Goal: Task Accomplishment & Management: Complete application form

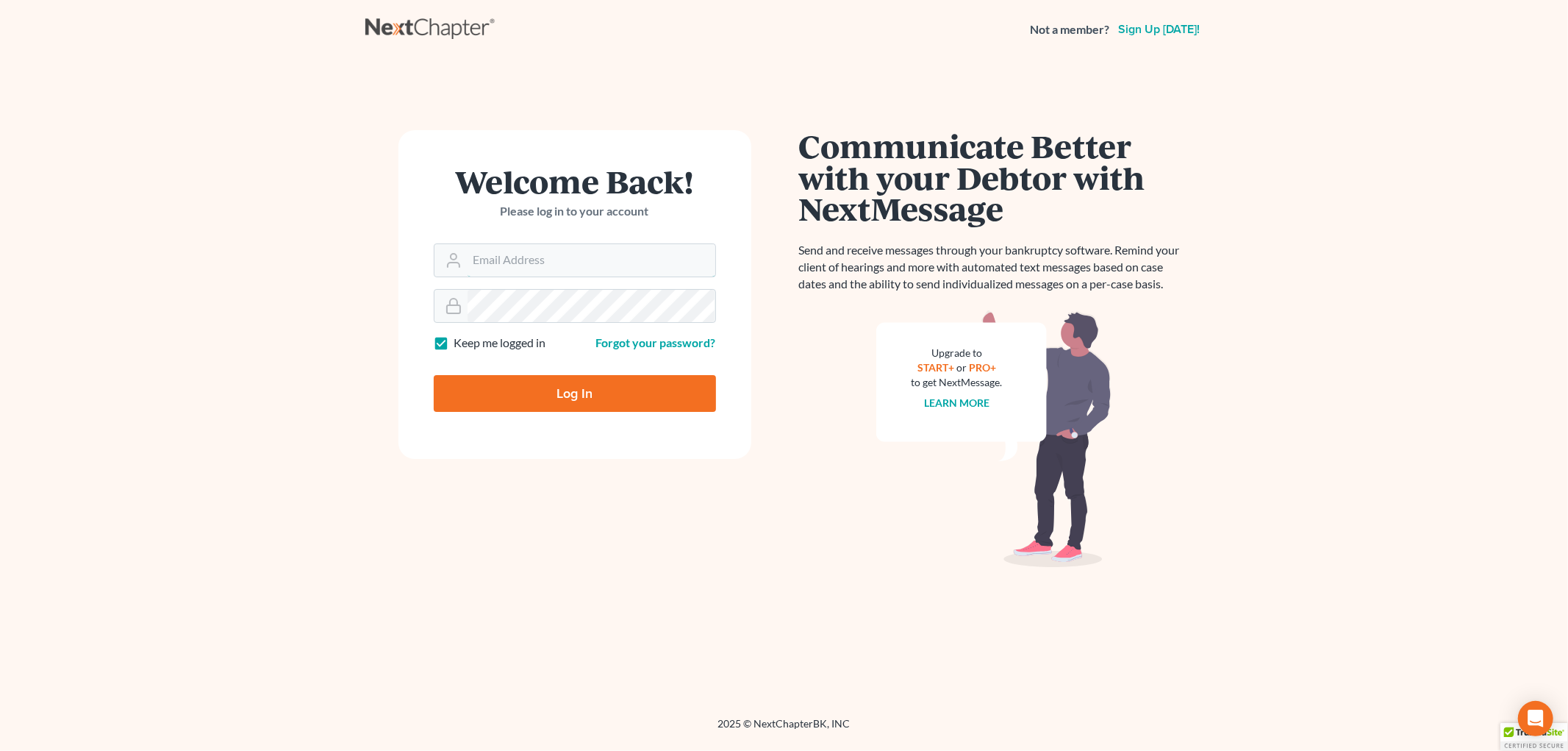
type input "[EMAIL_ADDRESS][DOMAIN_NAME]"
click at [527, 389] on input "Log In" at bounding box center [574, 393] width 282 height 37
type input "Thinking..."
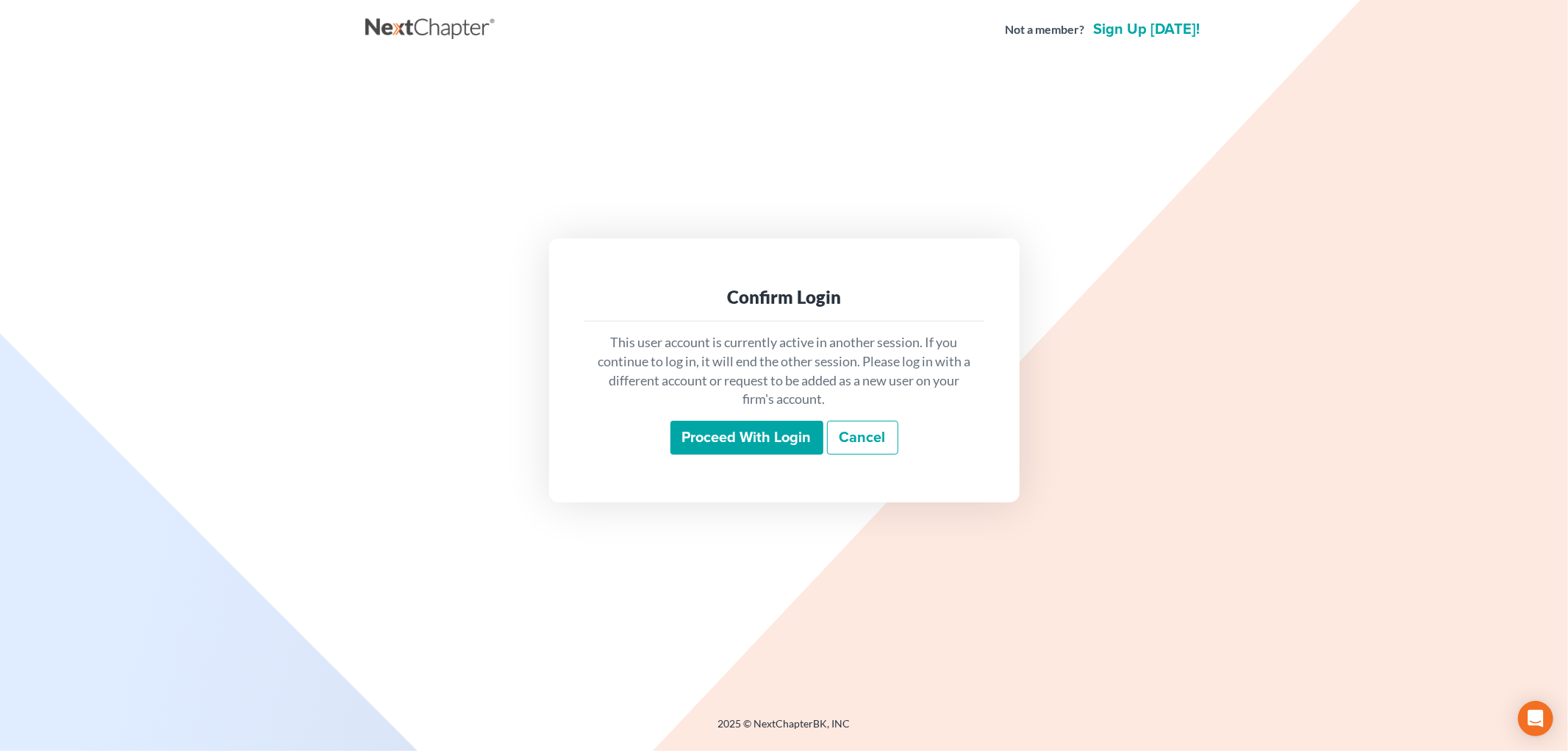
click at [709, 439] on input "Proceed with login" at bounding box center [746, 437] width 153 height 34
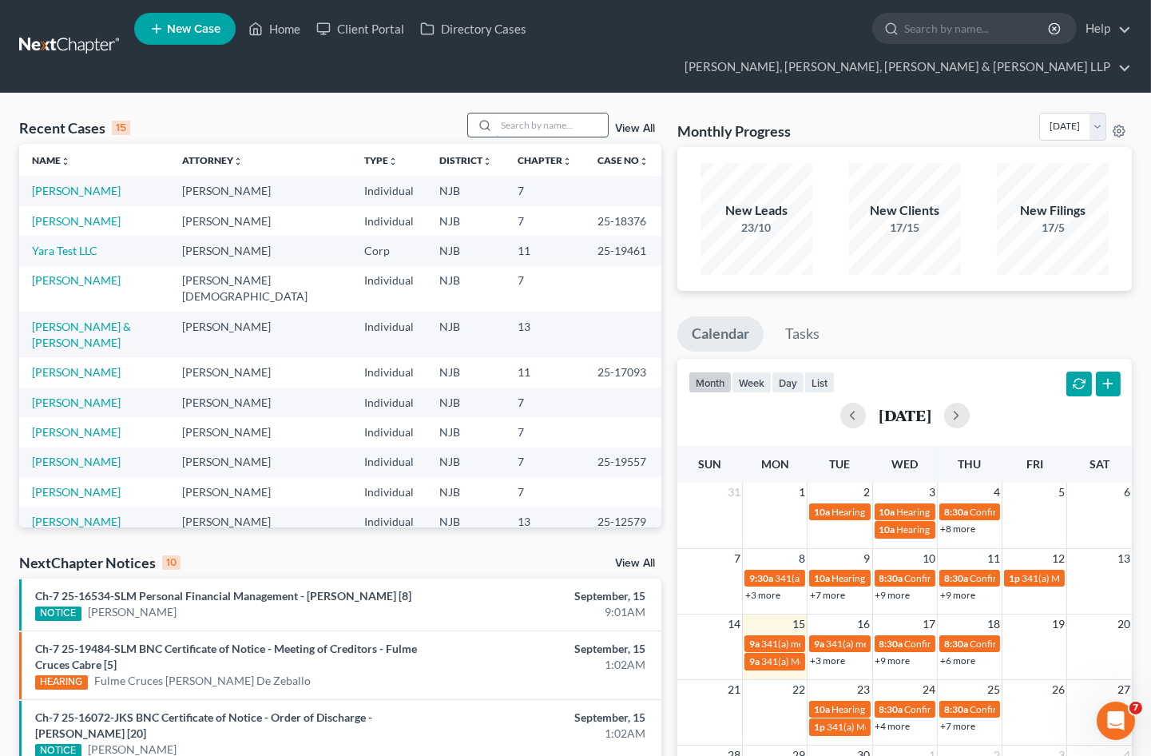
click at [520, 113] on input "search" at bounding box center [552, 124] width 112 height 23
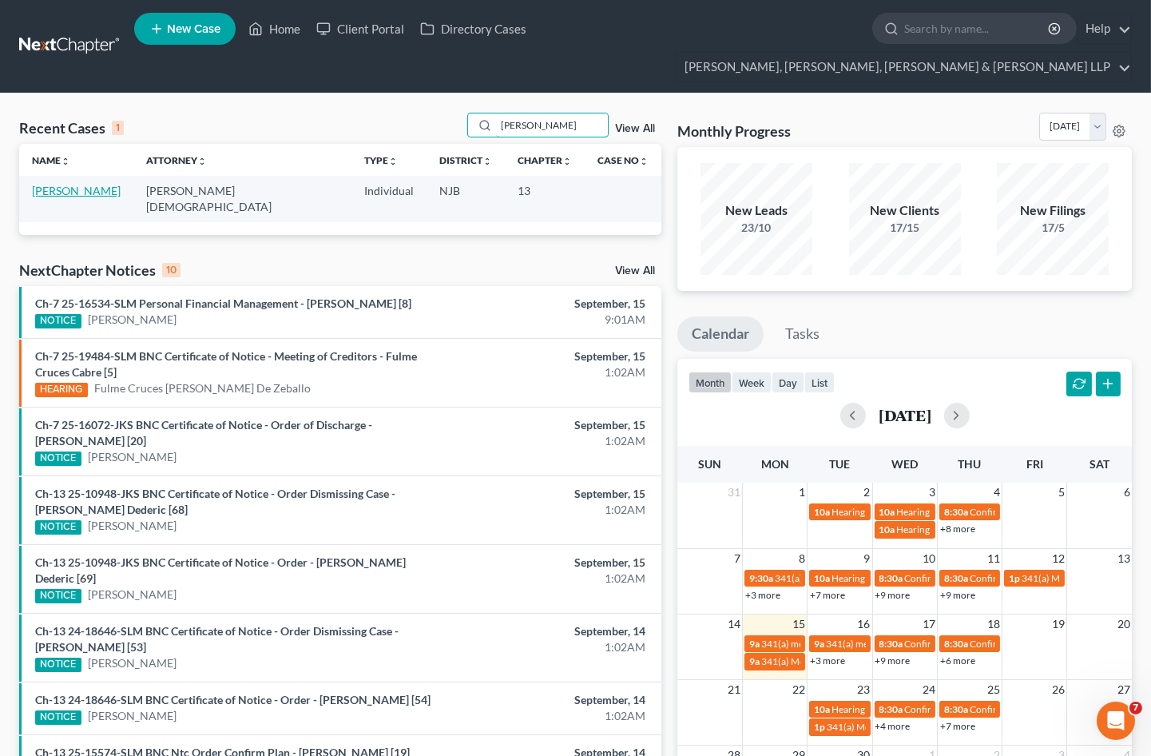
type input "tyson"
click at [80, 184] on link "Tyson, Brian" at bounding box center [76, 191] width 89 height 14
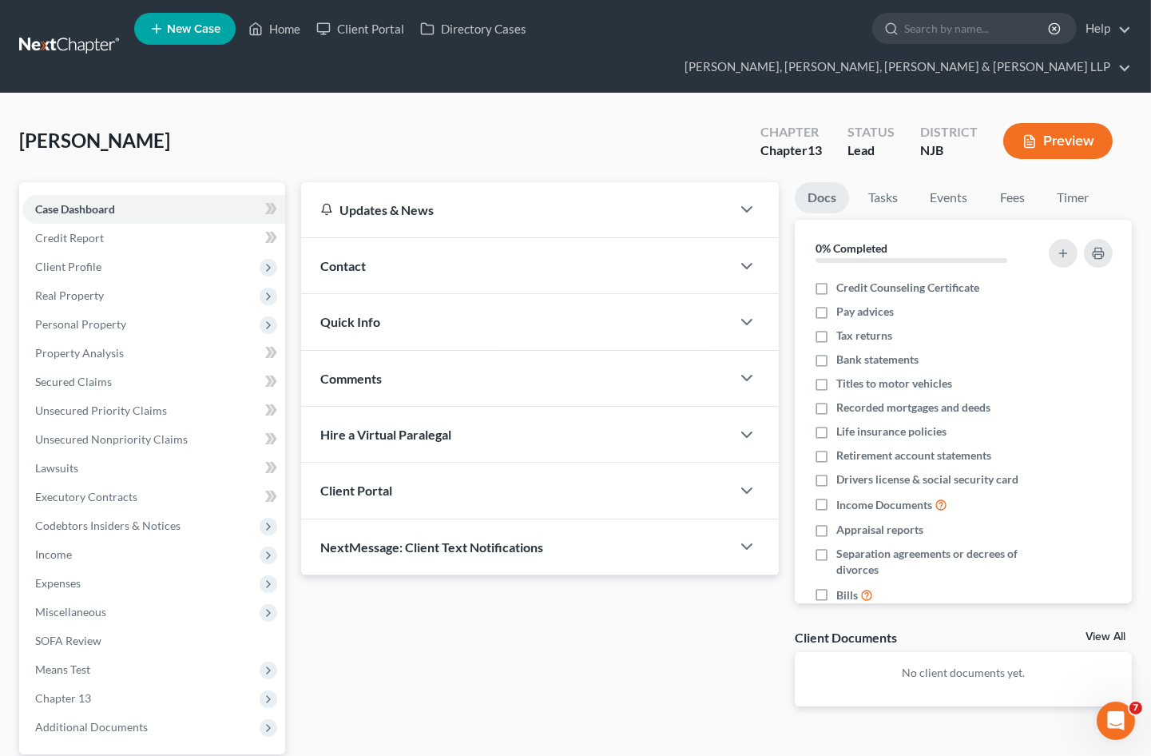
click at [962, 93] on div "Tyson, Brian Upgraded Chapter Chapter 13 Status Lead District NJB Preview Petit…" at bounding box center [575, 485] width 1151 height 784
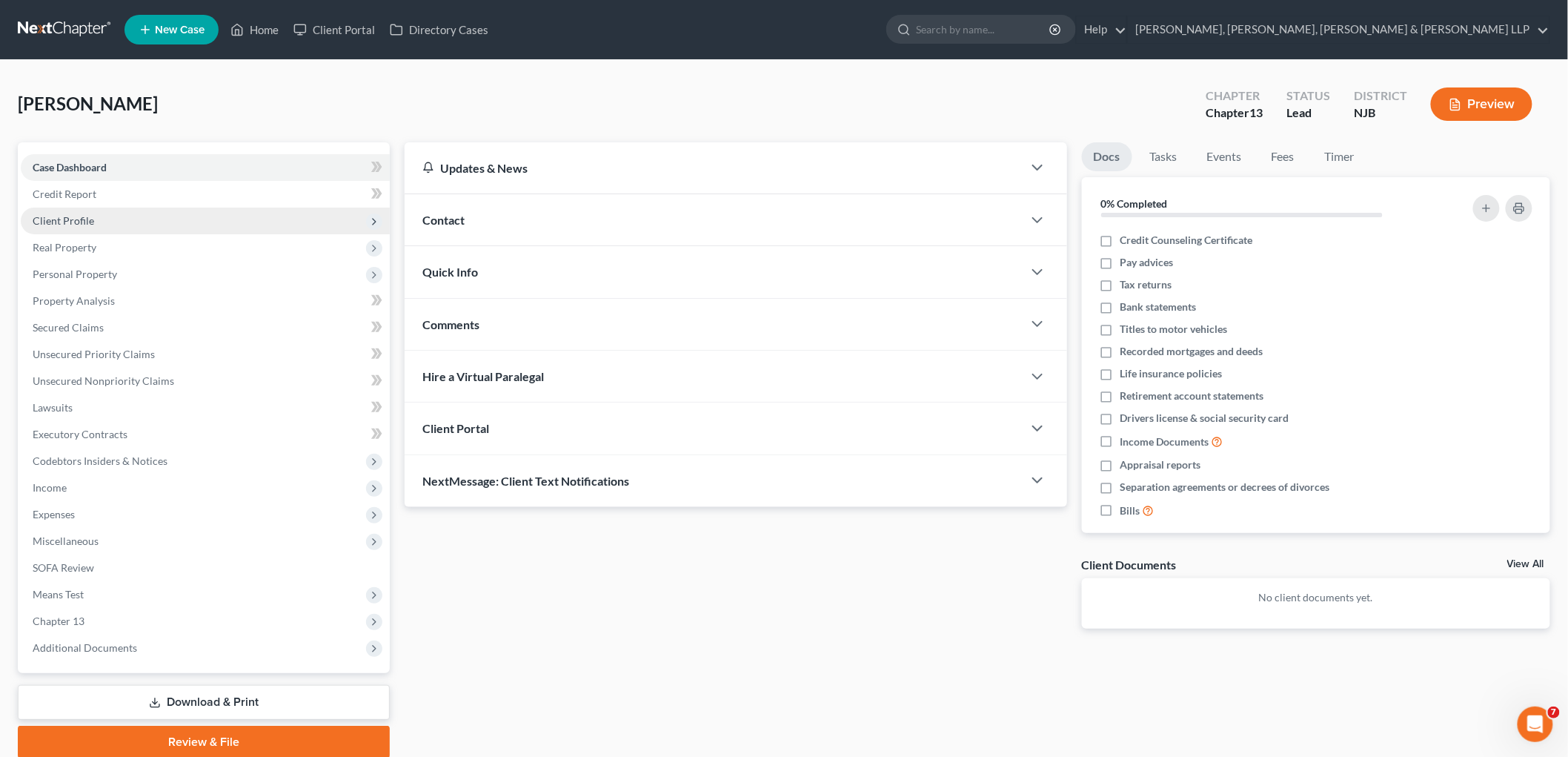
click at [67, 220] on span "Client Profile" at bounding box center [63, 221] width 61 height 13
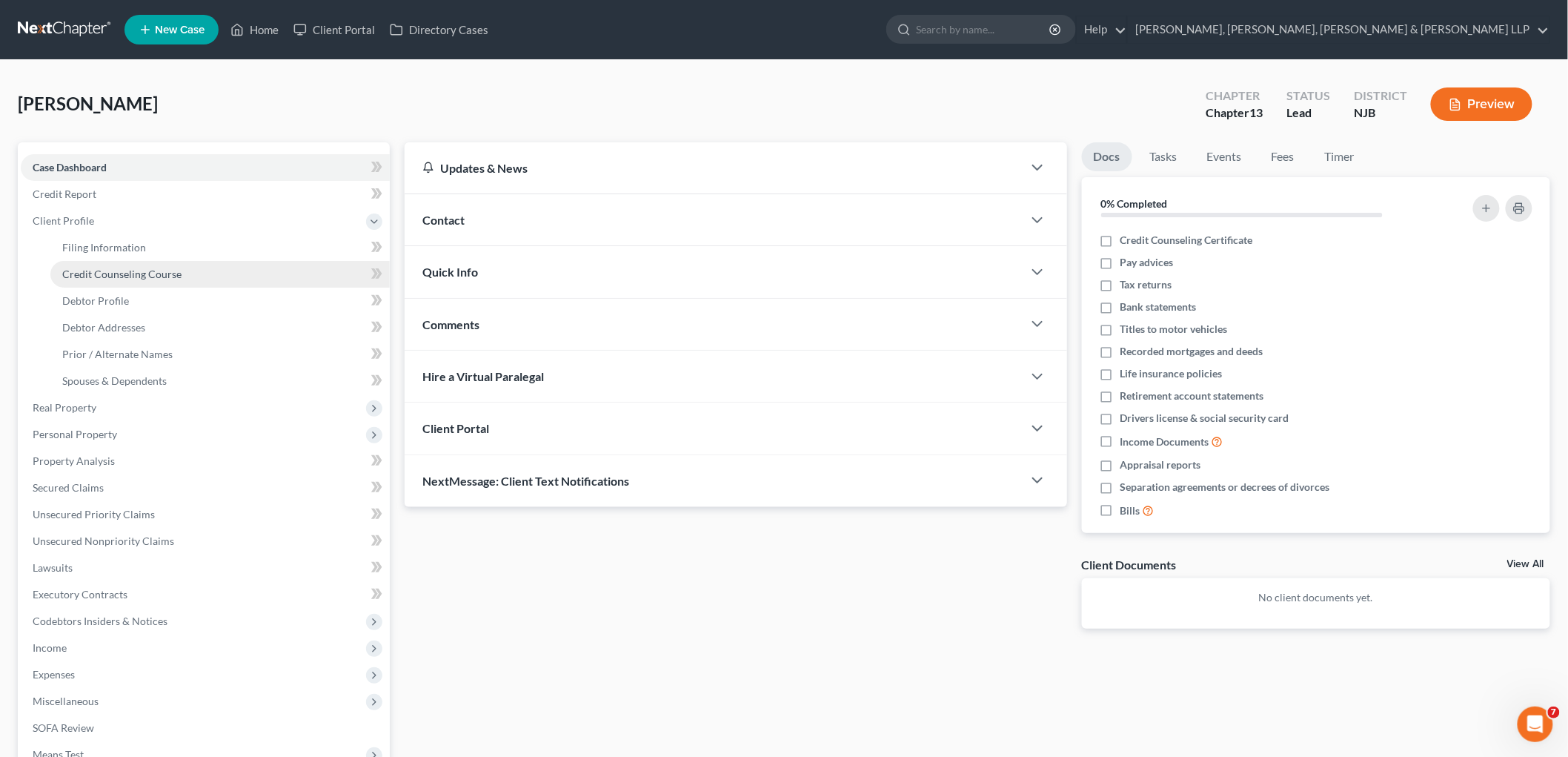
click at [101, 263] on link "Credit Counseling Course" at bounding box center [220, 274] width 340 height 27
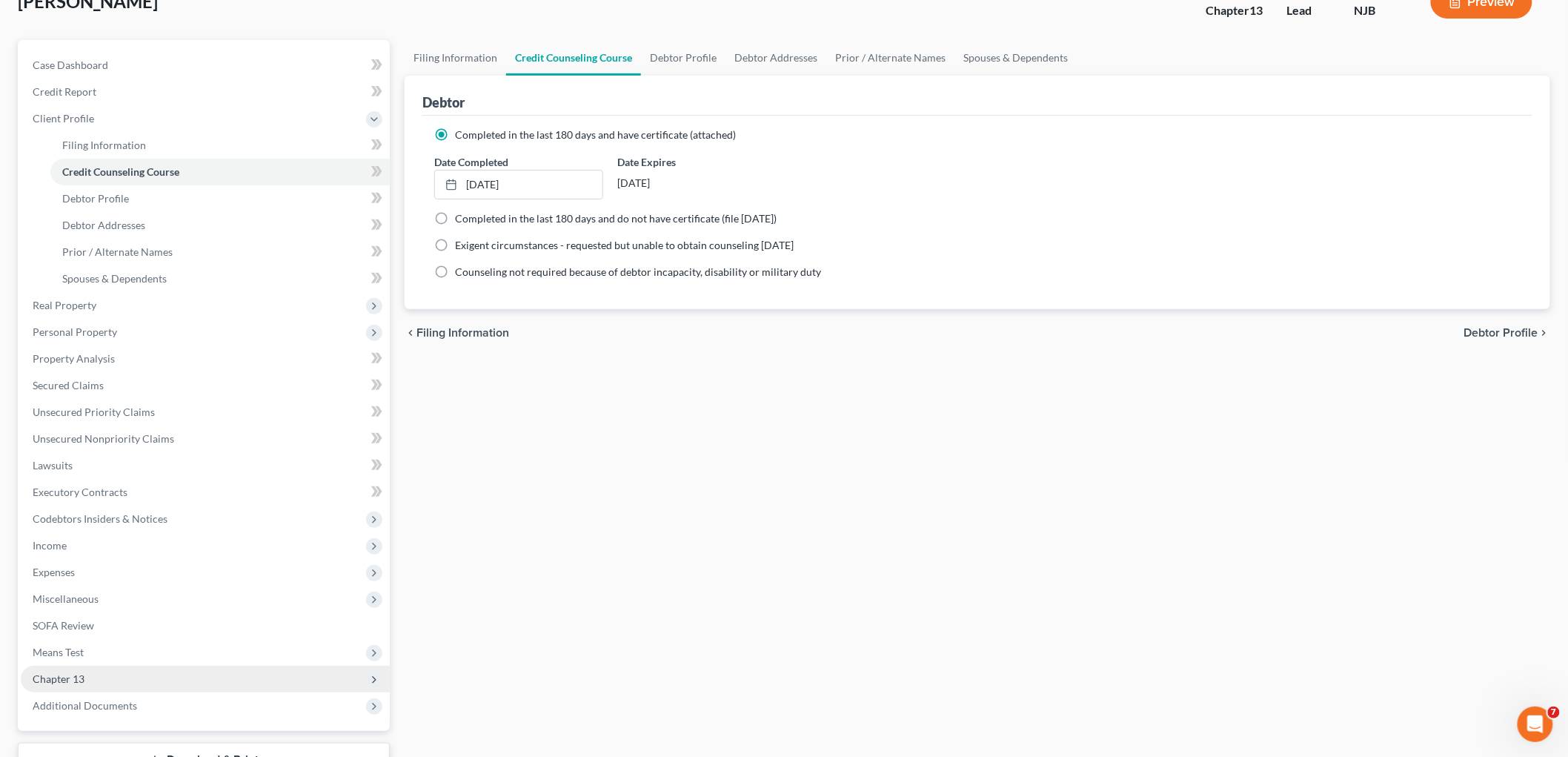
scroll to position [216, 0]
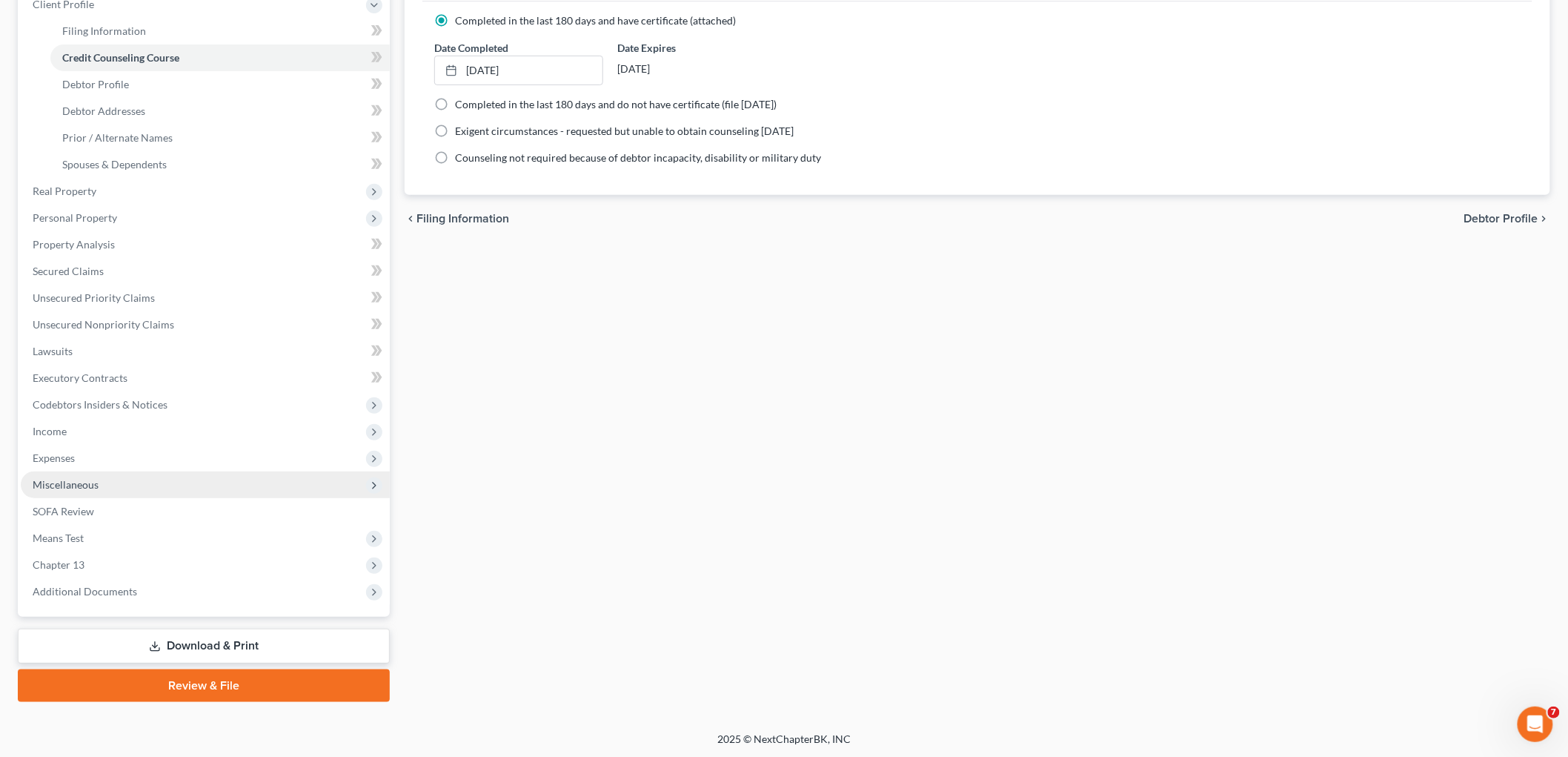
click at [56, 486] on span "Miscellaneous" at bounding box center [65, 484] width 66 height 13
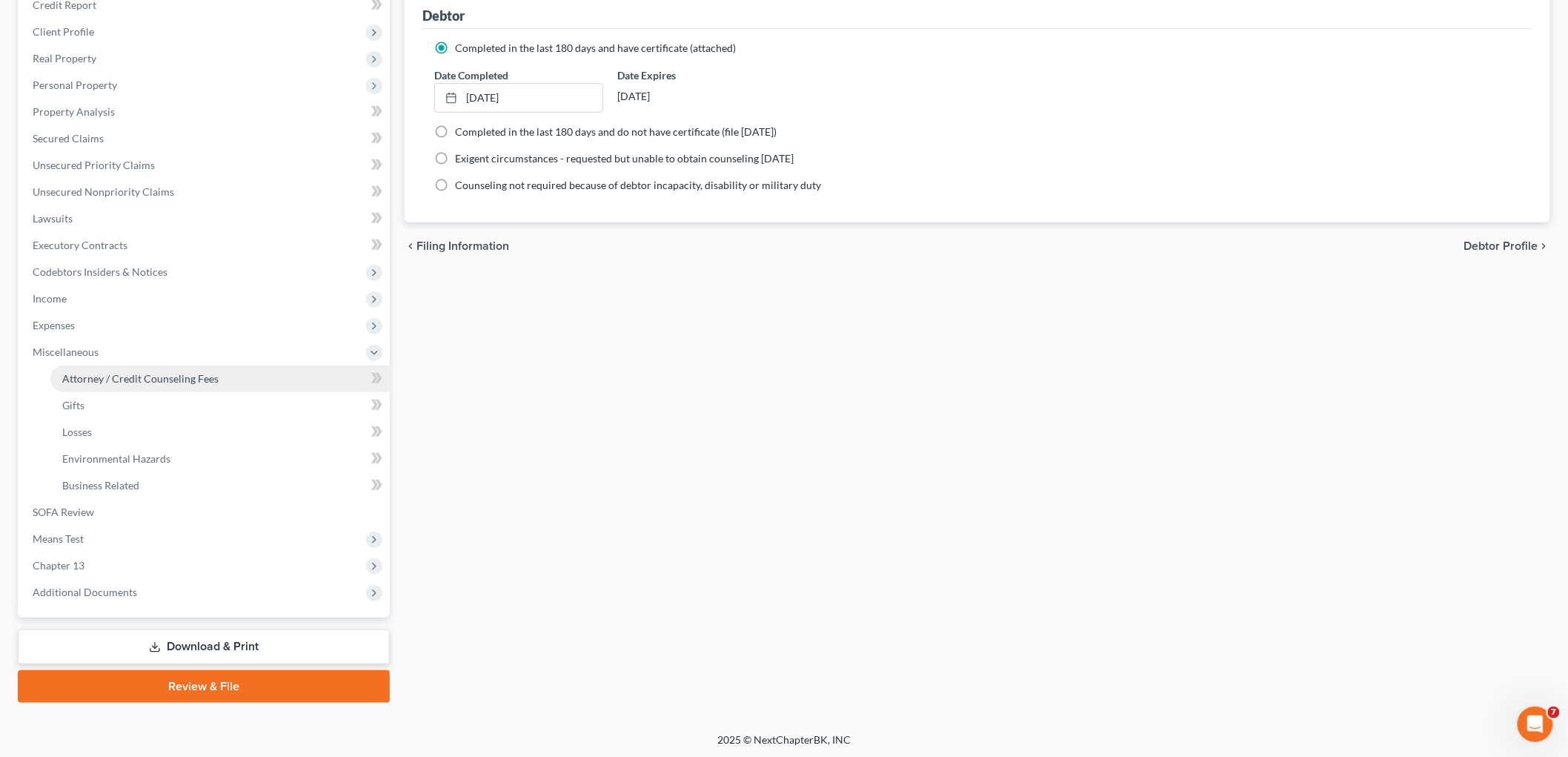
click at [116, 374] on span "Attorney / Credit Counseling Fees" at bounding box center [140, 378] width 157 height 13
select select "0"
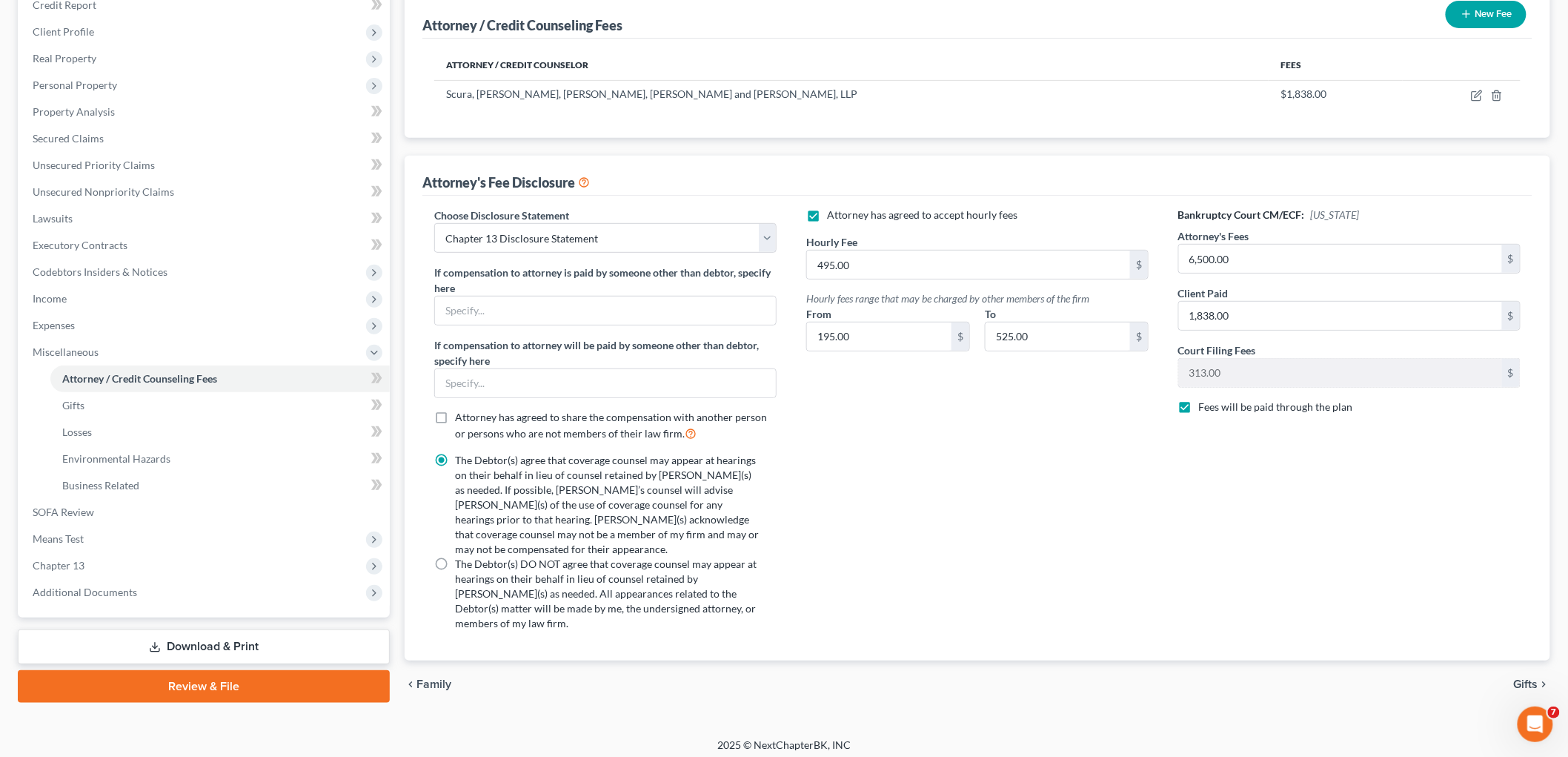
click at [271, 676] on link "Review & File" at bounding box center [203, 686] width 372 height 32
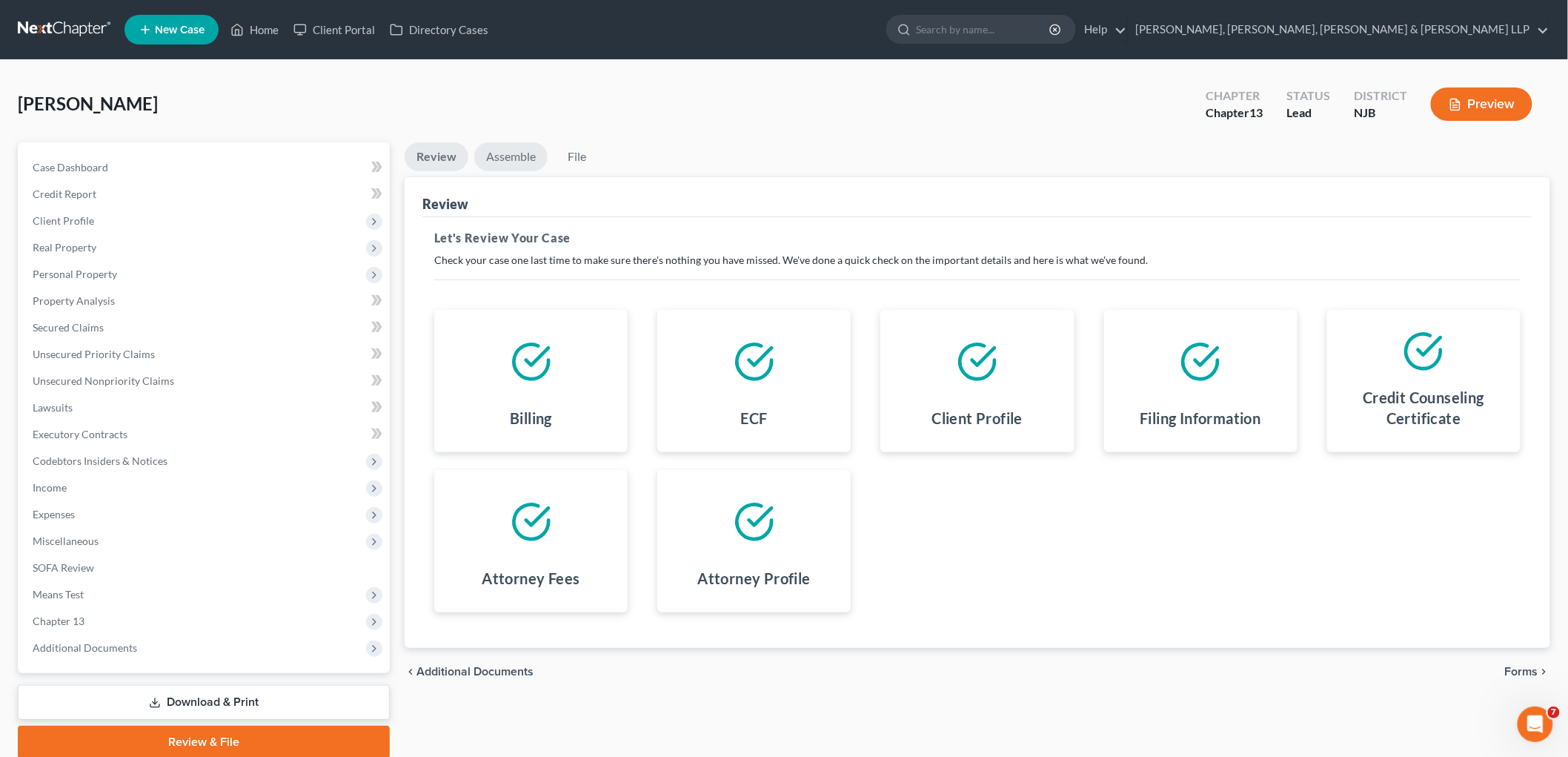
click at [516, 156] on link "Assemble" at bounding box center [510, 156] width 73 height 29
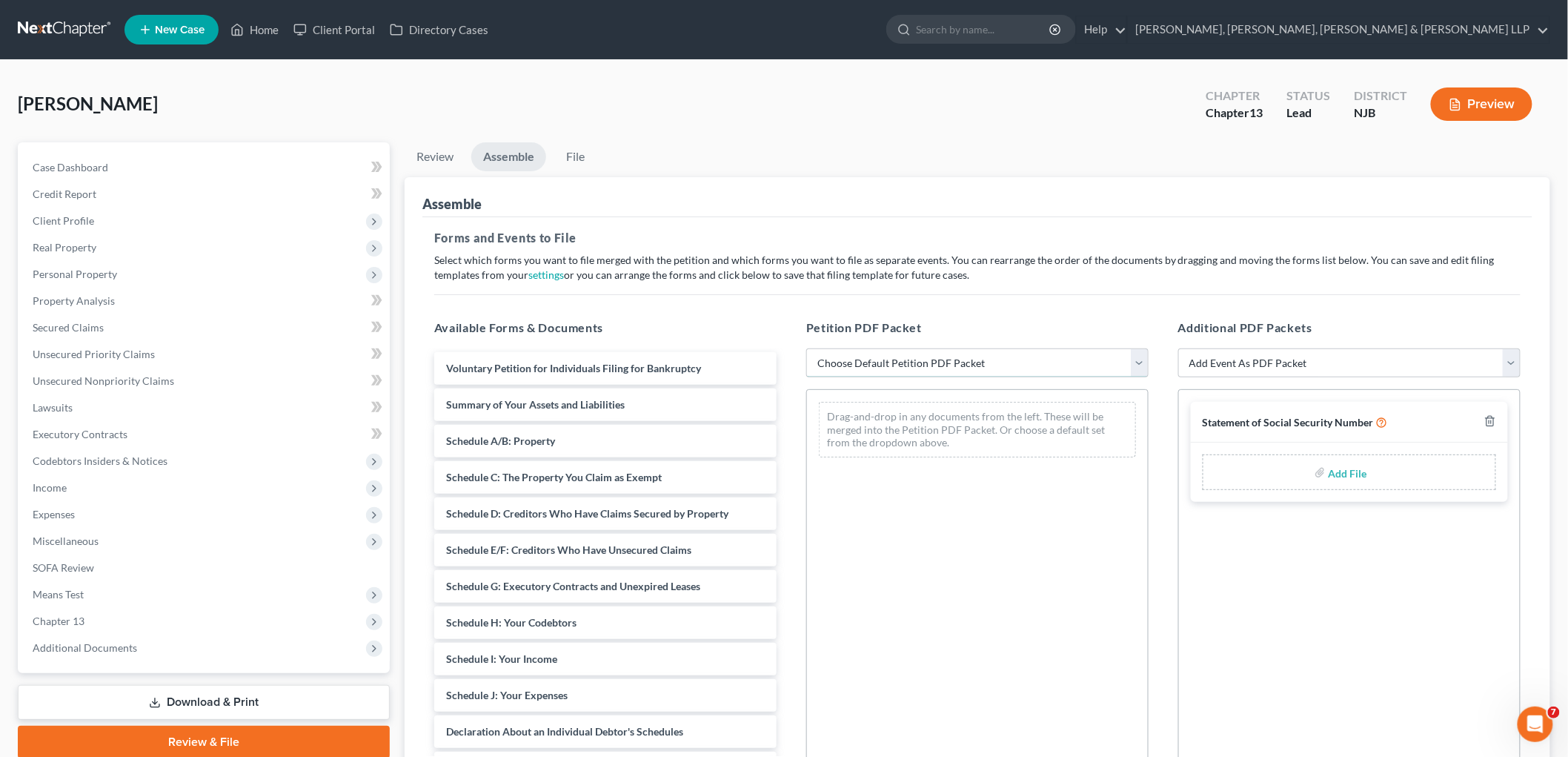
click at [828, 362] on select "Choose Default Petition PDF Packet Complete Bankruptcy Petition (all forms and …" at bounding box center [977, 363] width 342 height 30
select select "1"
click at [806, 348] on select "Choose Default Petition PDF Packet Complete Bankruptcy Petition (all forms and …" at bounding box center [977, 363] width 342 height 30
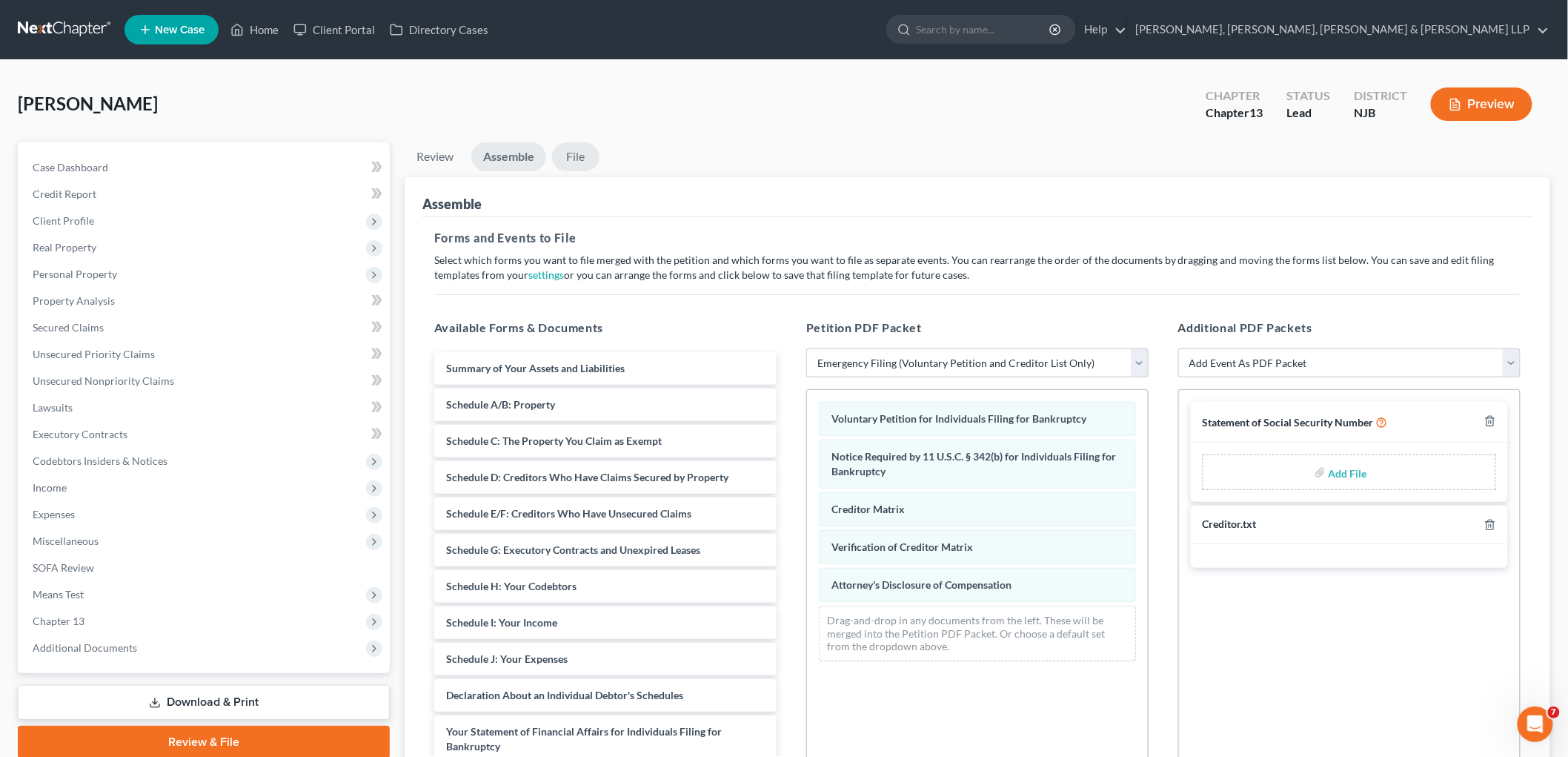
click at [576, 156] on link "File" at bounding box center [575, 156] width 47 height 29
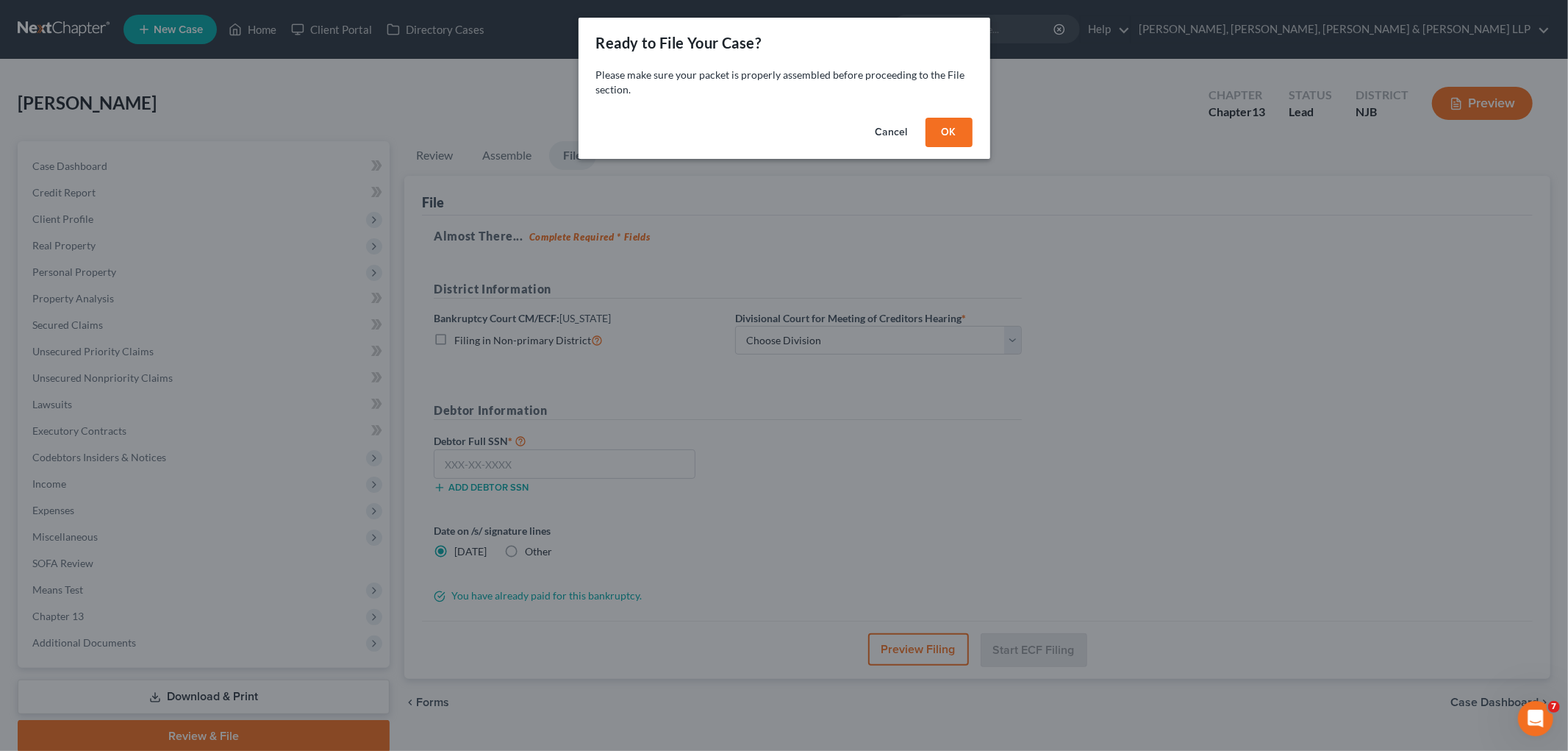
click at [952, 140] on button "OK" at bounding box center [949, 133] width 47 height 29
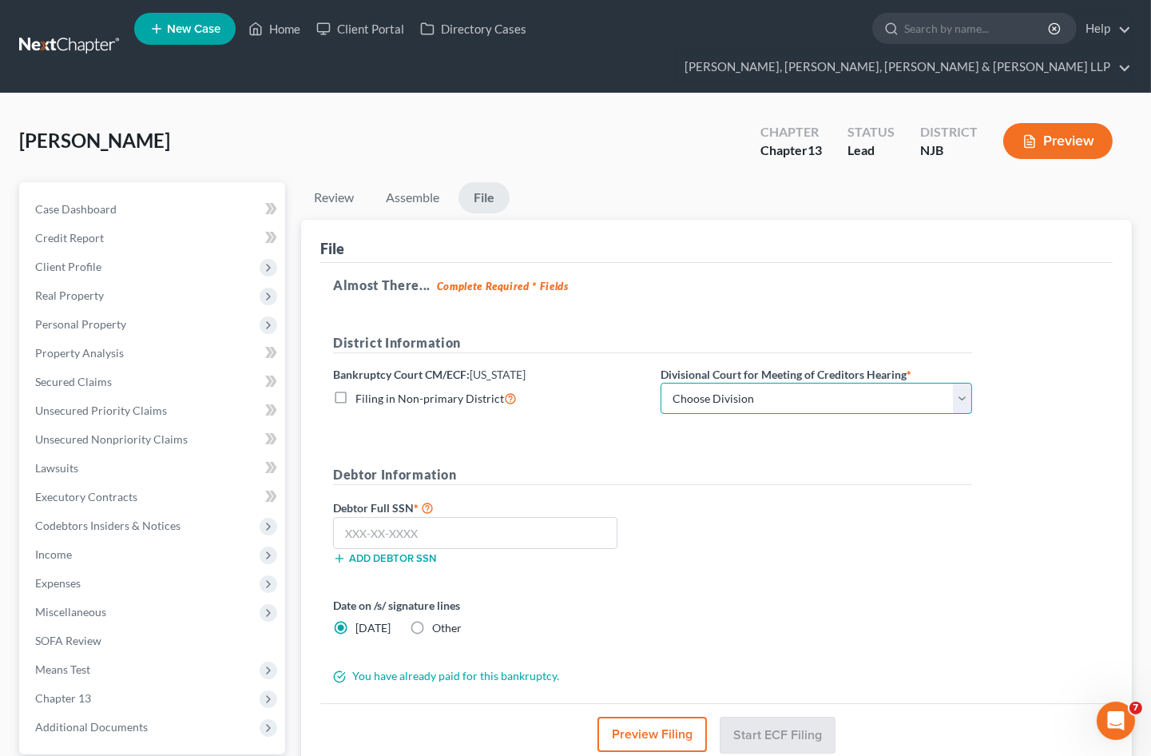
click at [716, 383] on select "Choose Division Camden Camden/Trenton Newark Trenton" at bounding box center [817, 399] width 312 height 32
select select "2"
click at [661, 383] on select "Choose Division Camden Camden/Trenton Newark Trenton" at bounding box center [817, 399] width 312 height 32
drag, startPoint x: 839, startPoint y: 512, endPoint x: 828, endPoint y: 525, distance: 16.5
click at [839, 512] on div "Debtor Full SSN * Add debtor SSN" at bounding box center [652, 538] width 655 height 80
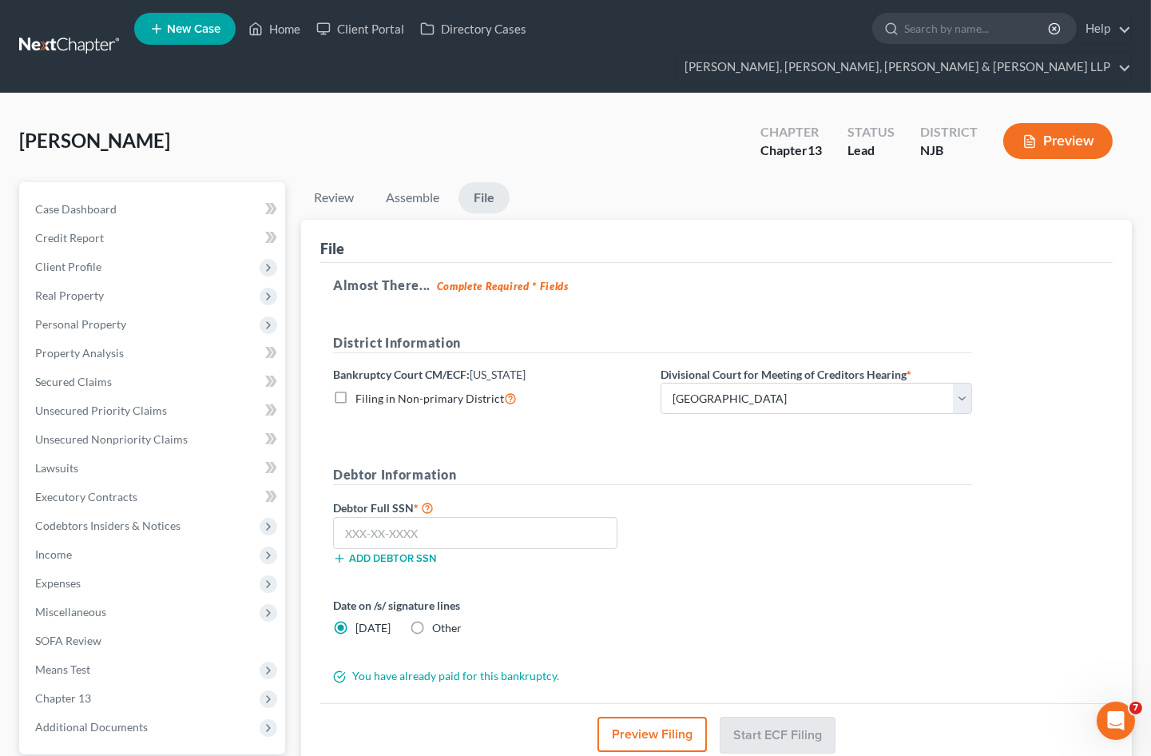
click at [432, 620] on label "Other" at bounding box center [447, 628] width 30 height 16
click at [439, 620] on input "Other" at bounding box center [444, 625] width 10 height 10
radio input "true"
radio input "false"
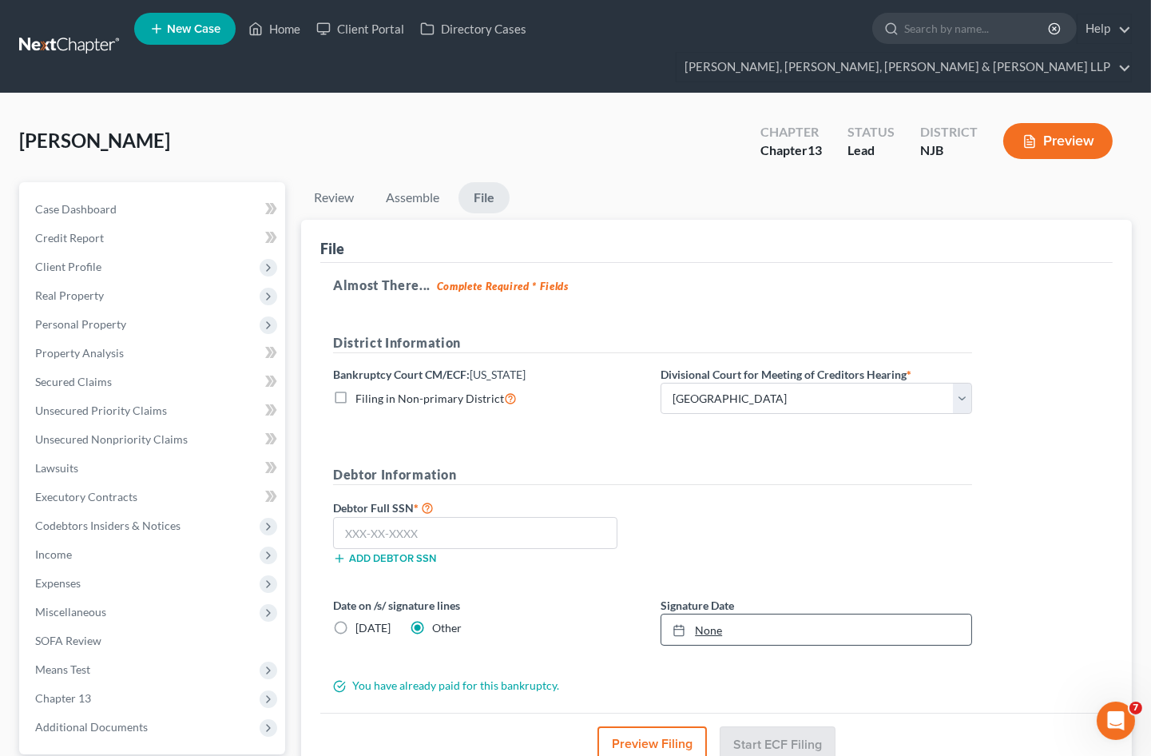
type input "9/15/2025"
click at [772, 614] on link "None" at bounding box center [816, 629] width 310 height 30
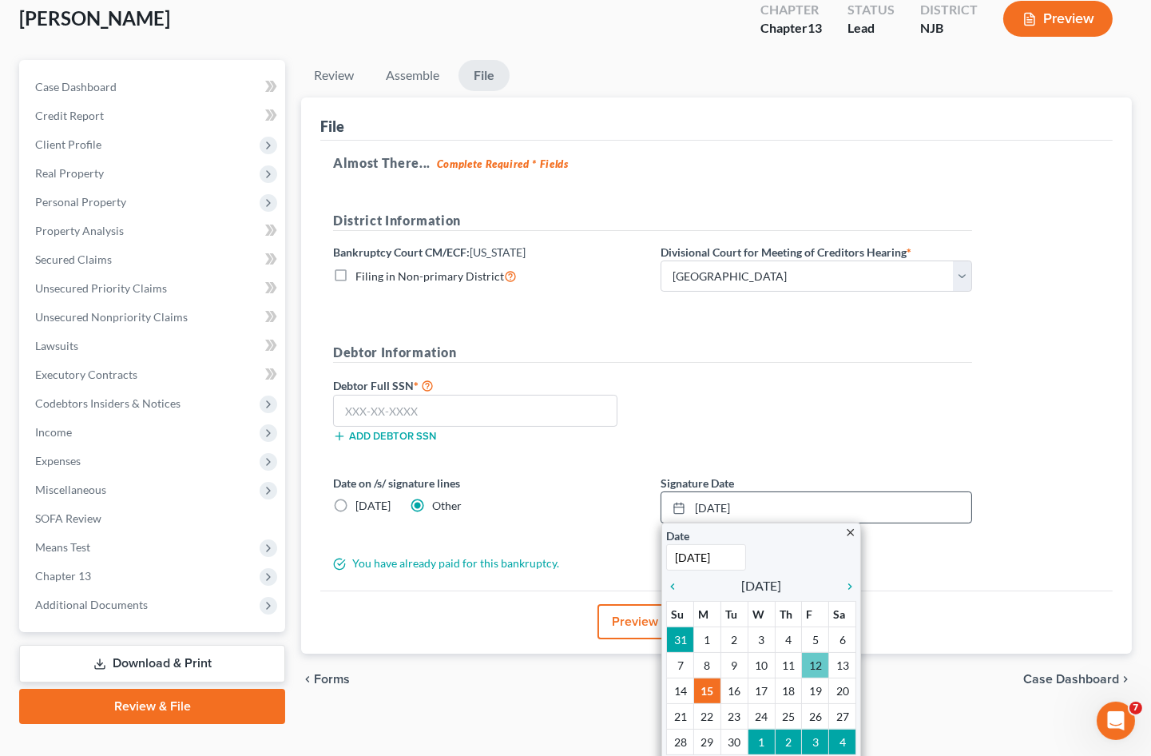
scroll to position [120, 0]
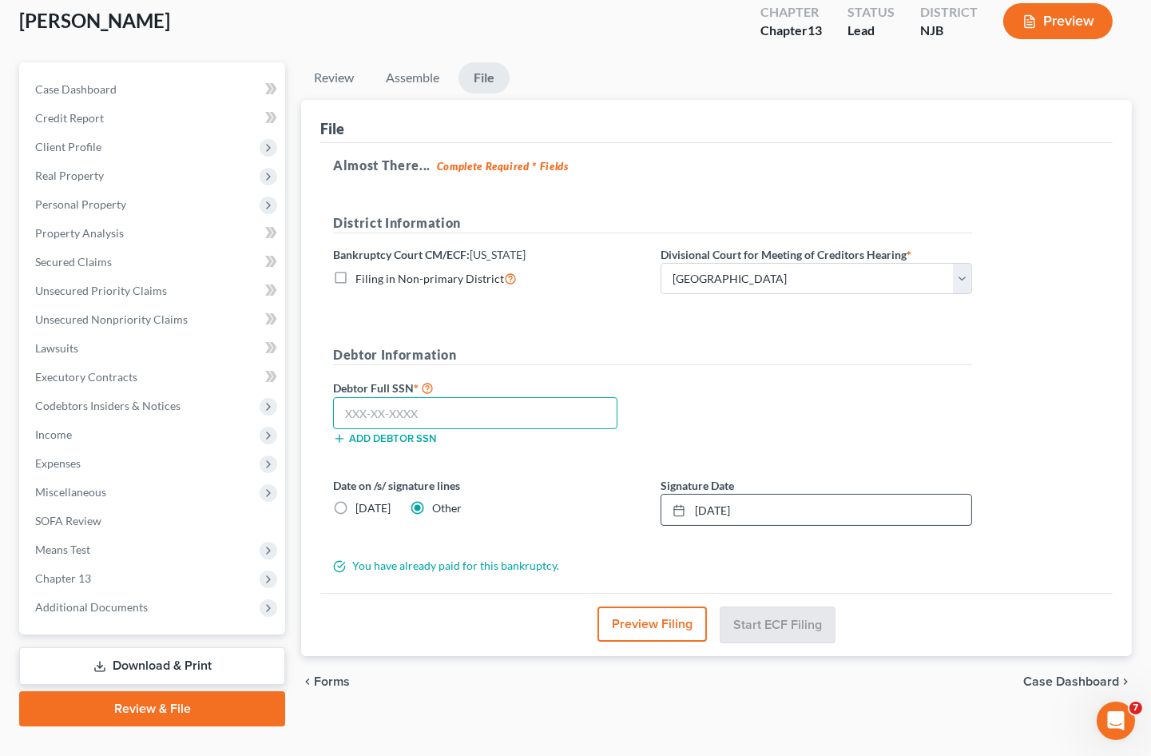
click at [512, 397] on input "text" at bounding box center [475, 413] width 284 height 32
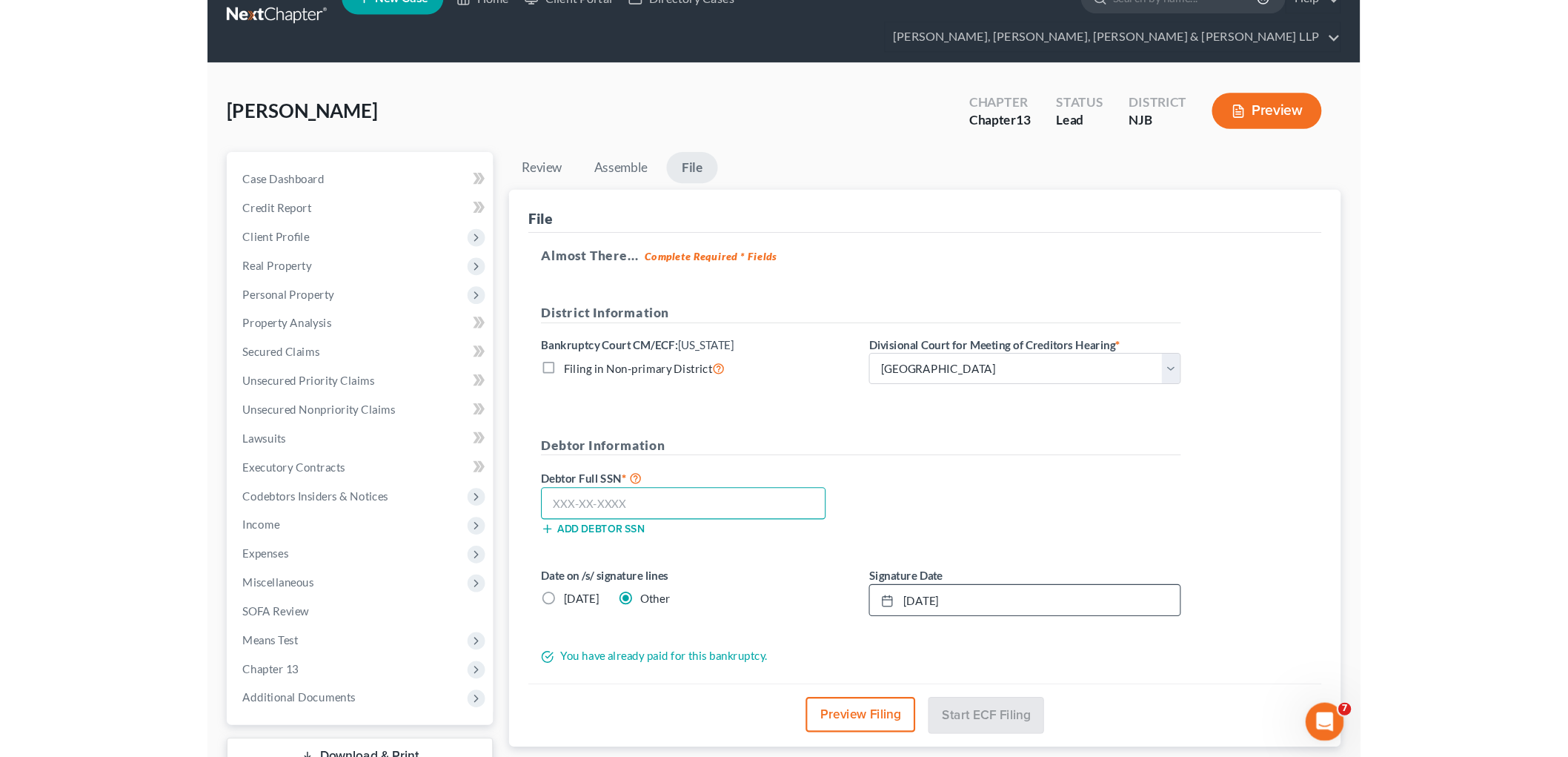
scroll to position [0, 0]
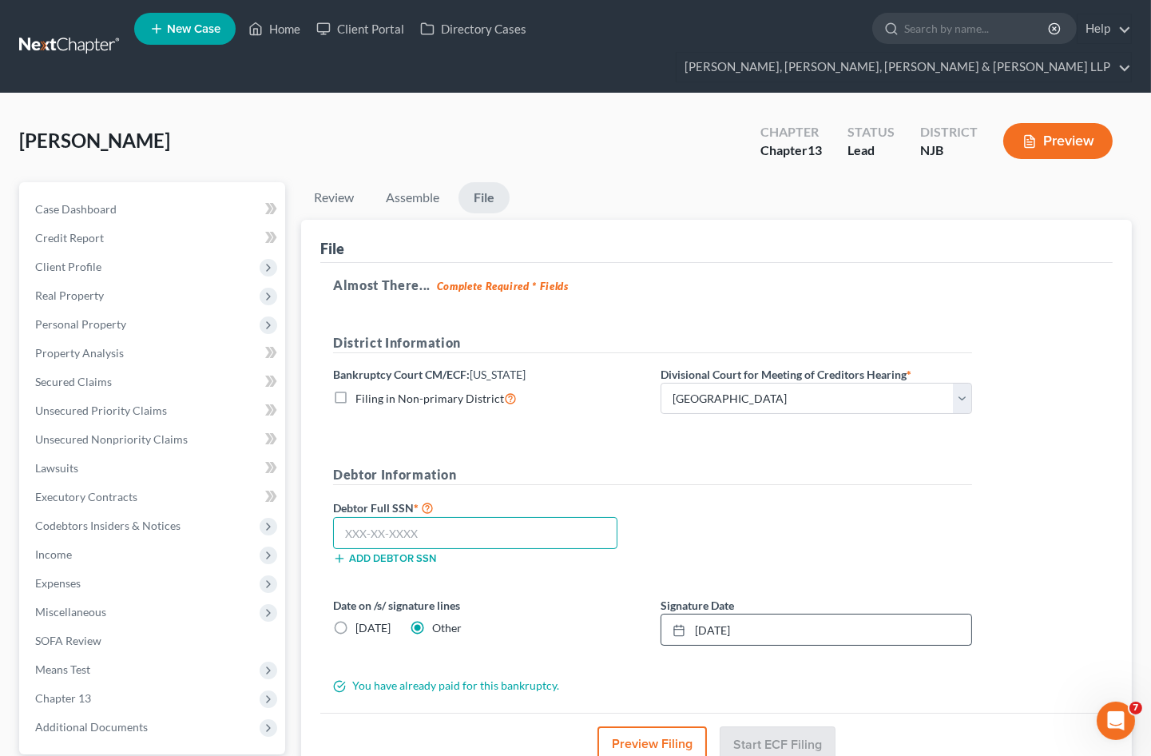
click at [444, 517] on input "text" at bounding box center [475, 533] width 284 height 32
type input "092-66-9232"
click at [792, 726] on button "Start ECF Filing" at bounding box center [777, 743] width 114 height 35
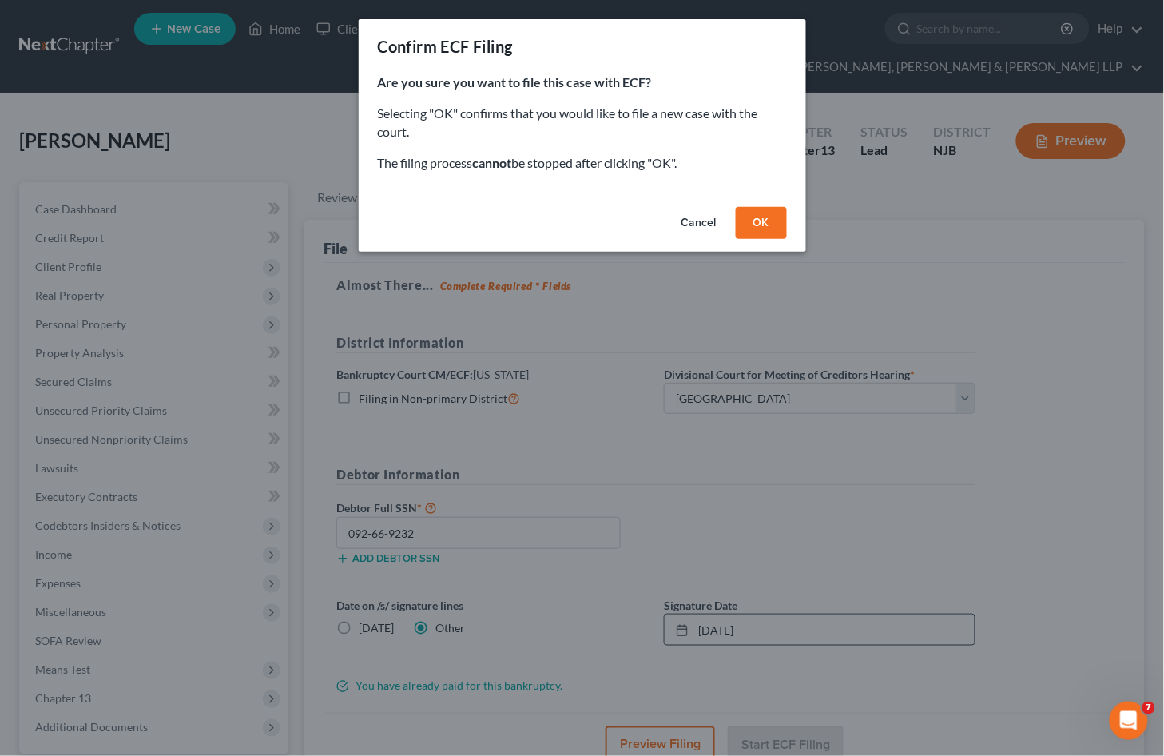
click at [763, 217] on button "OK" at bounding box center [761, 223] width 51 height 32
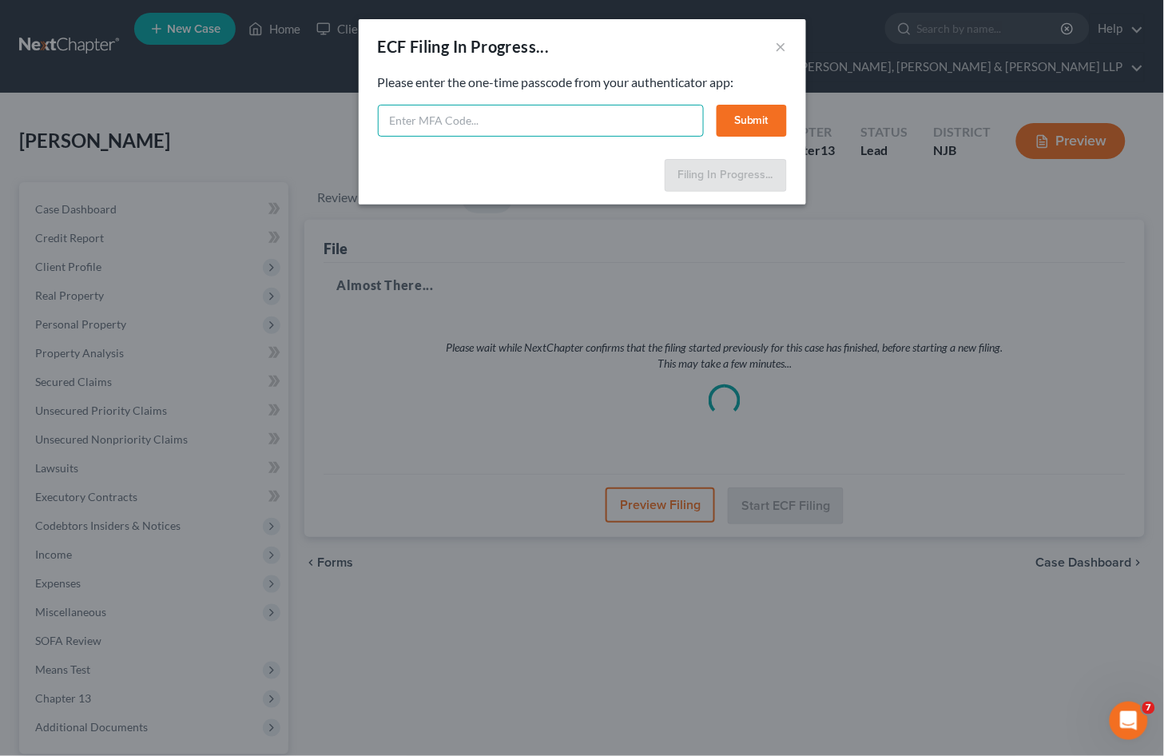
click at [506, 121] on input "text" at bounding box center [541, 121] width 326 height 32
type input "511669"
click at [740, 121] on button "Submit" at bounding box center [751, 121] width 70 height 32
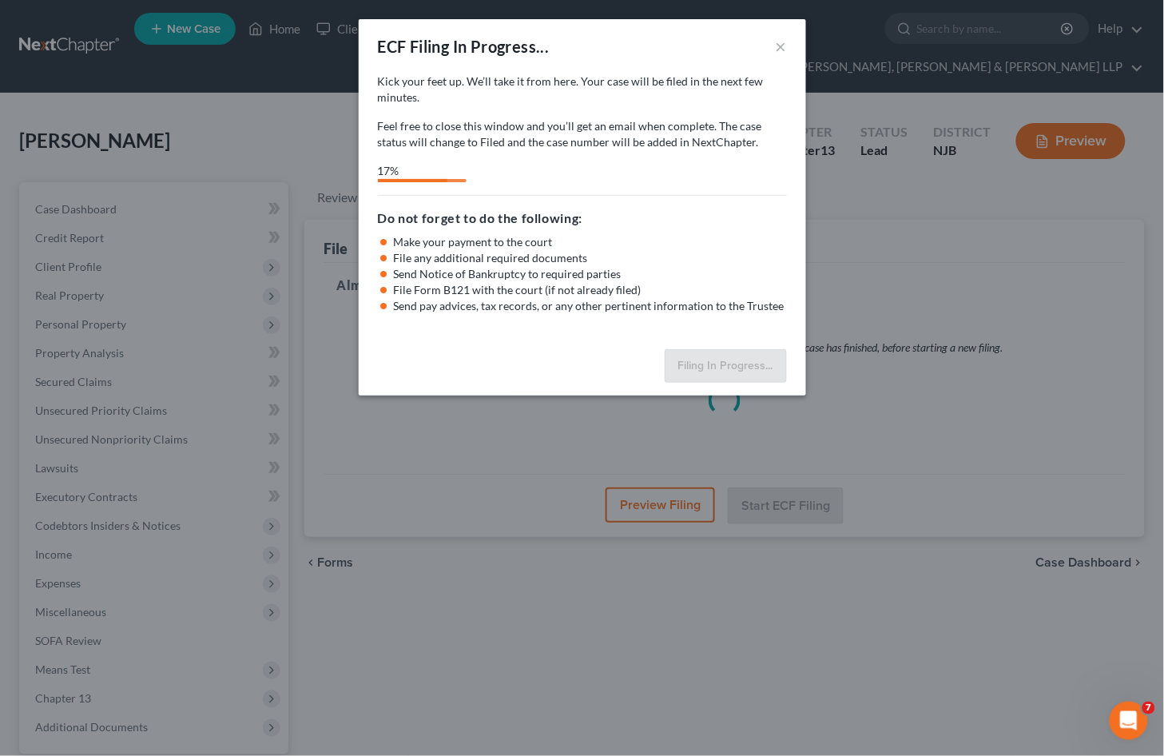
select select "2"
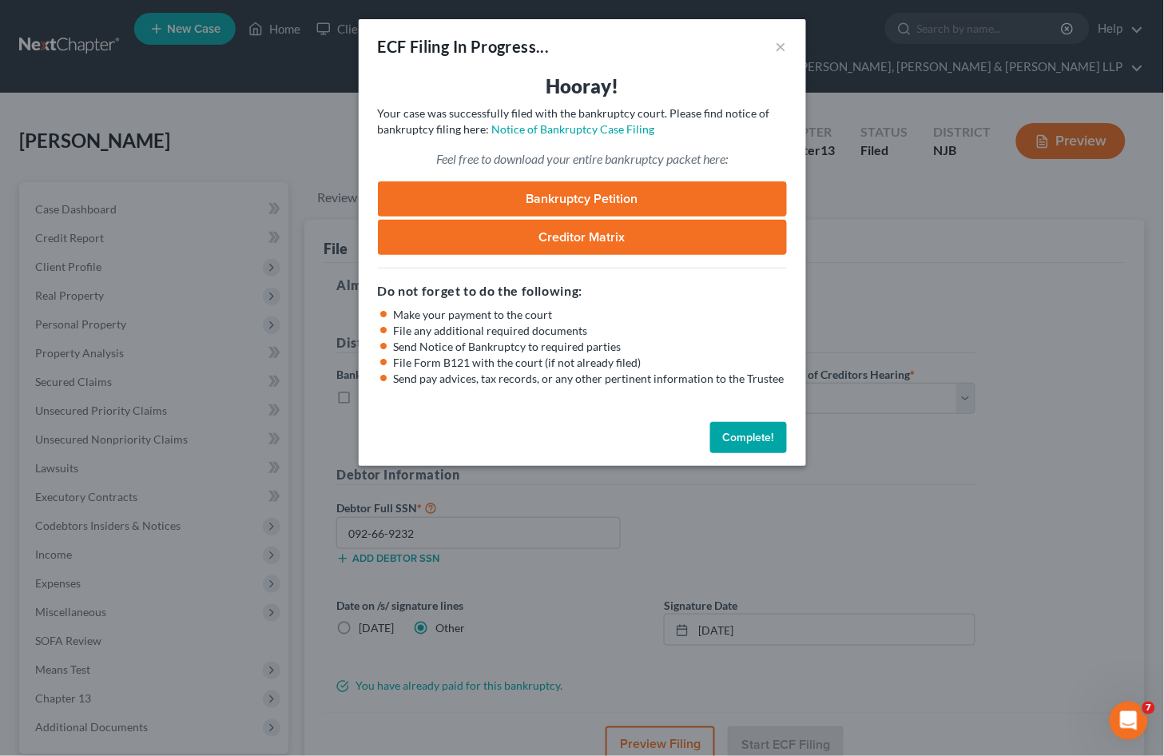
click at [732, 435] on button "Complete!" at bounding box center [748, 438] width 77 height 32
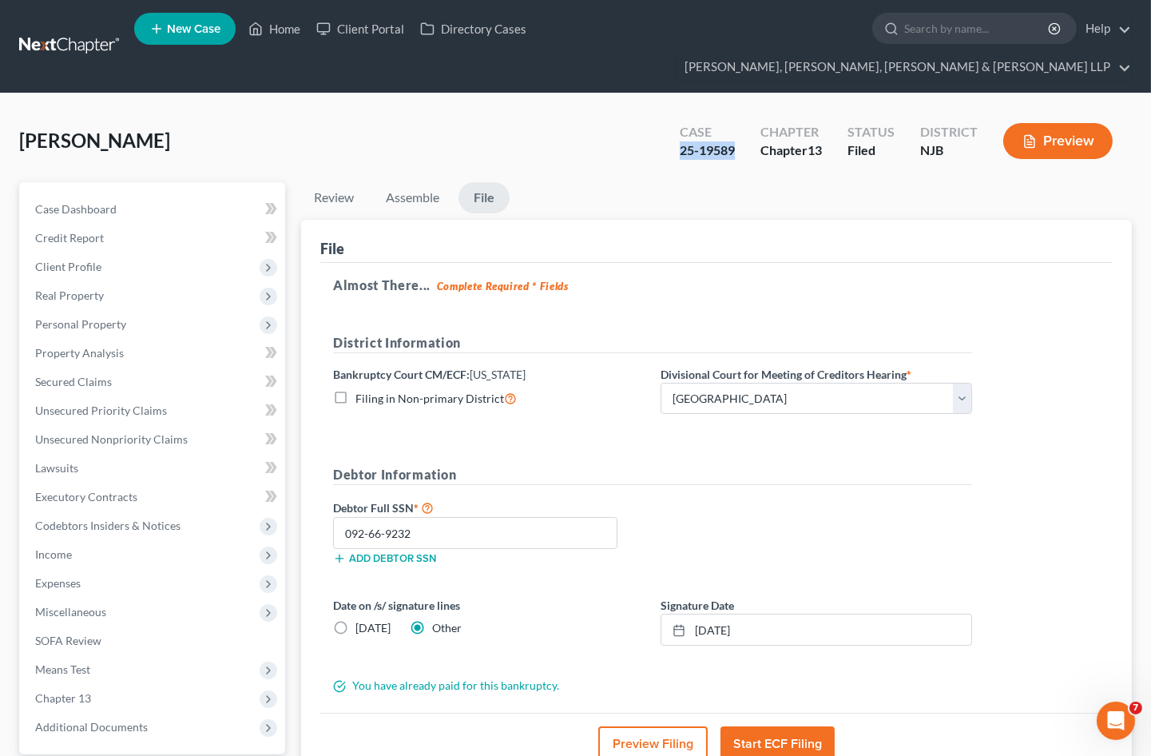
drag, startPoint x: 739, startPoint y: 121, endPoint x: 679, endPoint y: 118, distance: 60.0
click at [679, 119] on div "Case 25-19589" at bounding box center [707, 142] width 81 height 47
copy div "25-19589"
click at [109, 281] on span "Real Property" at bounding box center [153, 295] width 263 height 29
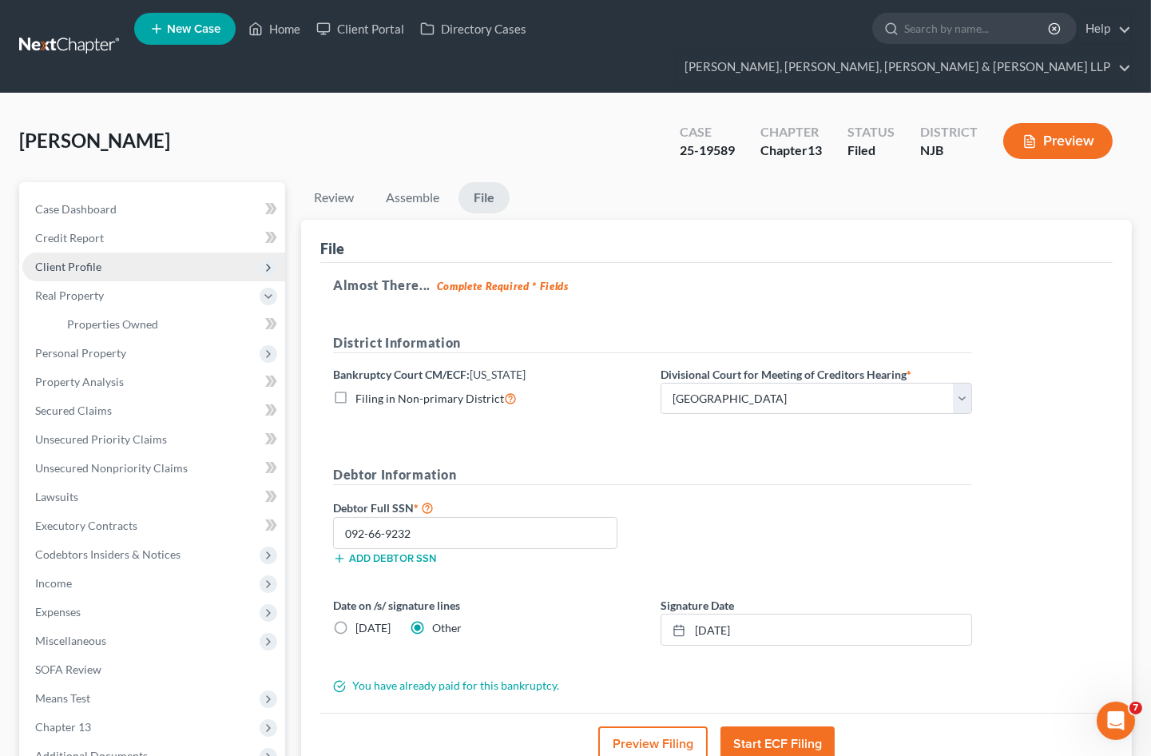
click at [89, 260] on span "Client Profile" at bounding box center [68, 267] width 66 height 14
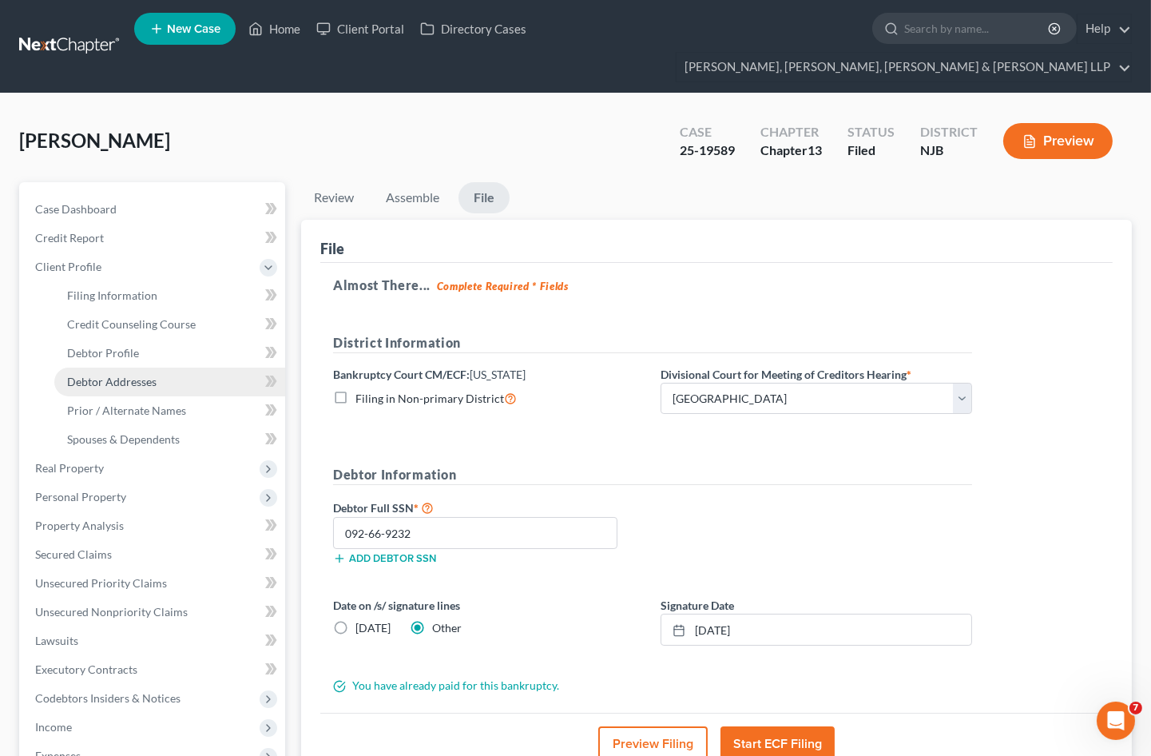
click at [108, 375] on span "Debtor Addresses" at bounding box center [111, 382] width 89 height 14
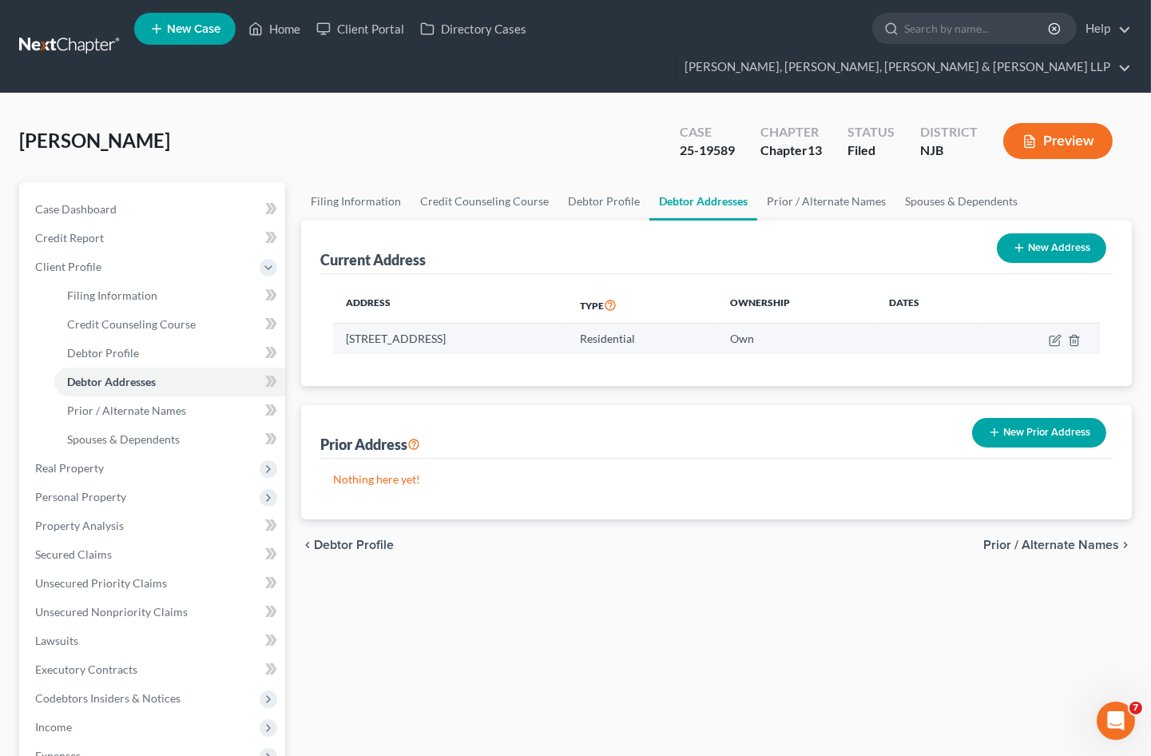
drag, startPoint x: 575, startPoint y: 308, endPoint x: 347, endPoint y: 307, distance: 228.4
click at [347, 323] on td "58 Grove Place, Apt. 2, East Orange, NJ 07017" at bounding box center [450, 338] width 234 height 30
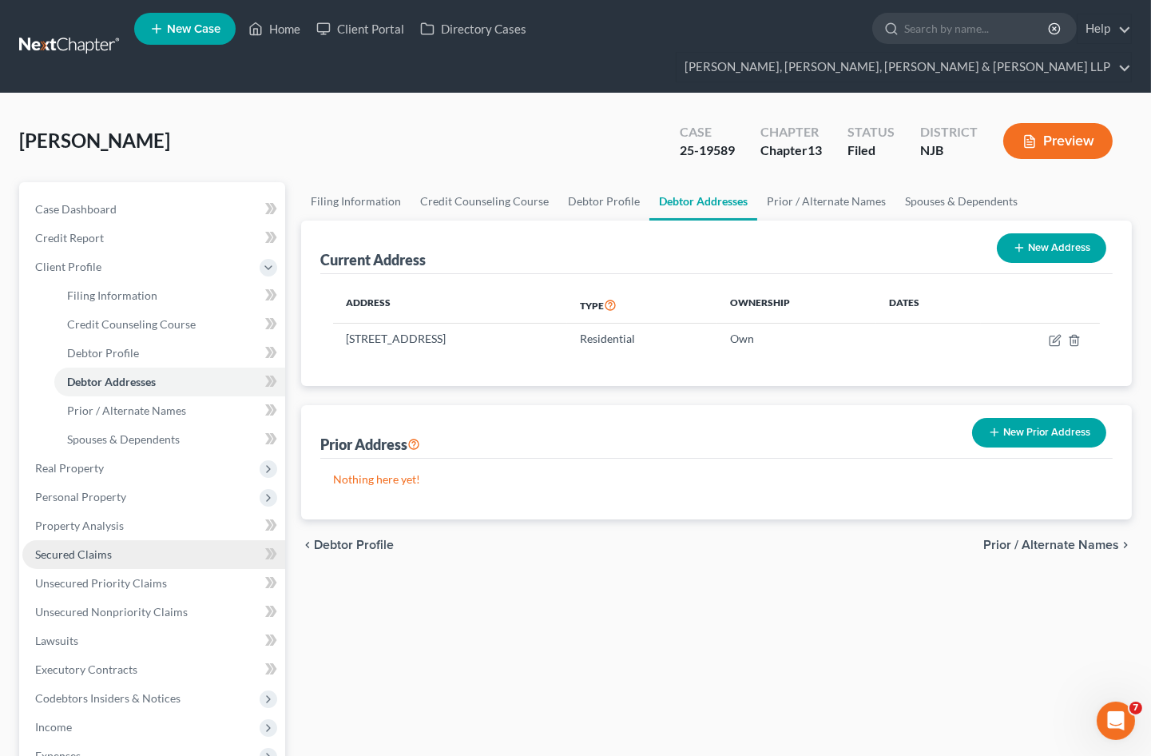
copy td "58 Grove Place, Apt. 2, East Orange, NJ 07017"
drag, startPoint x: 1014, startPoint y: 593, endPoint x: 1003, endPoint y: 588, distance: 12.2
click at [1014, 593] on div "Filing Information Credit Counseling Course Debtor Profile Debtor Addresses Pri…" at bounding box center [716, 600] width 847 height 836
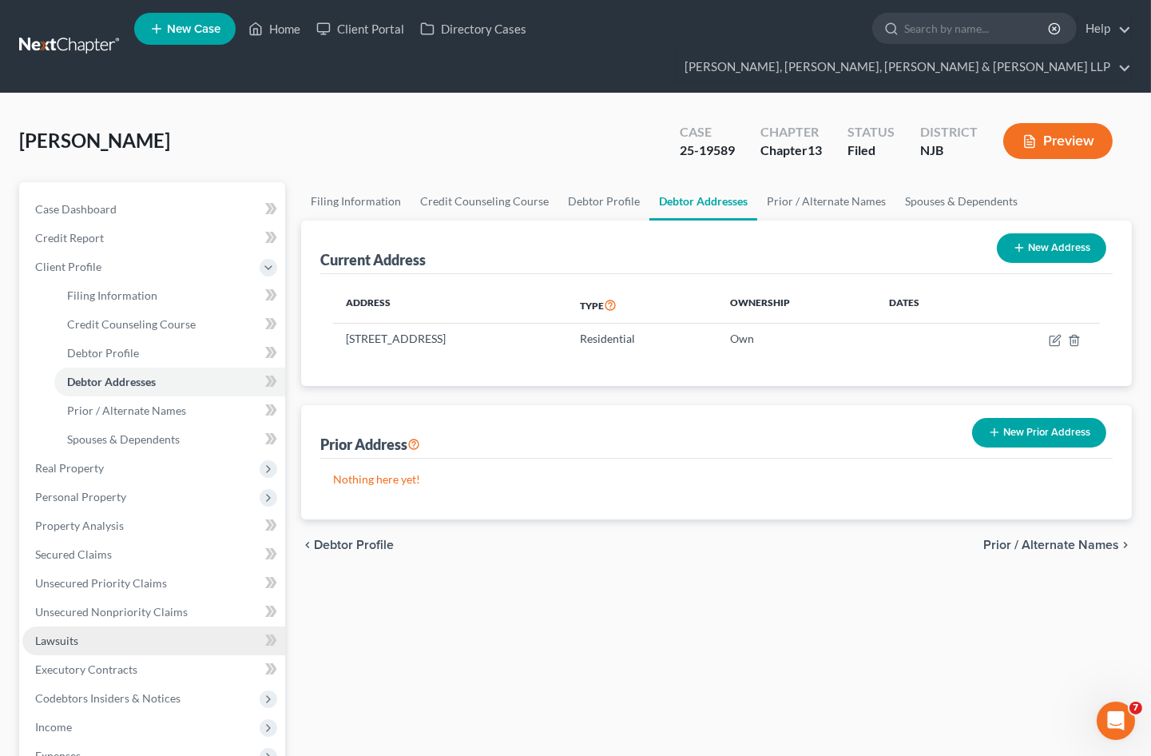
click at [64, 633] on span "Lawsuits" at bounding box center [56, 640] width 43 height 14
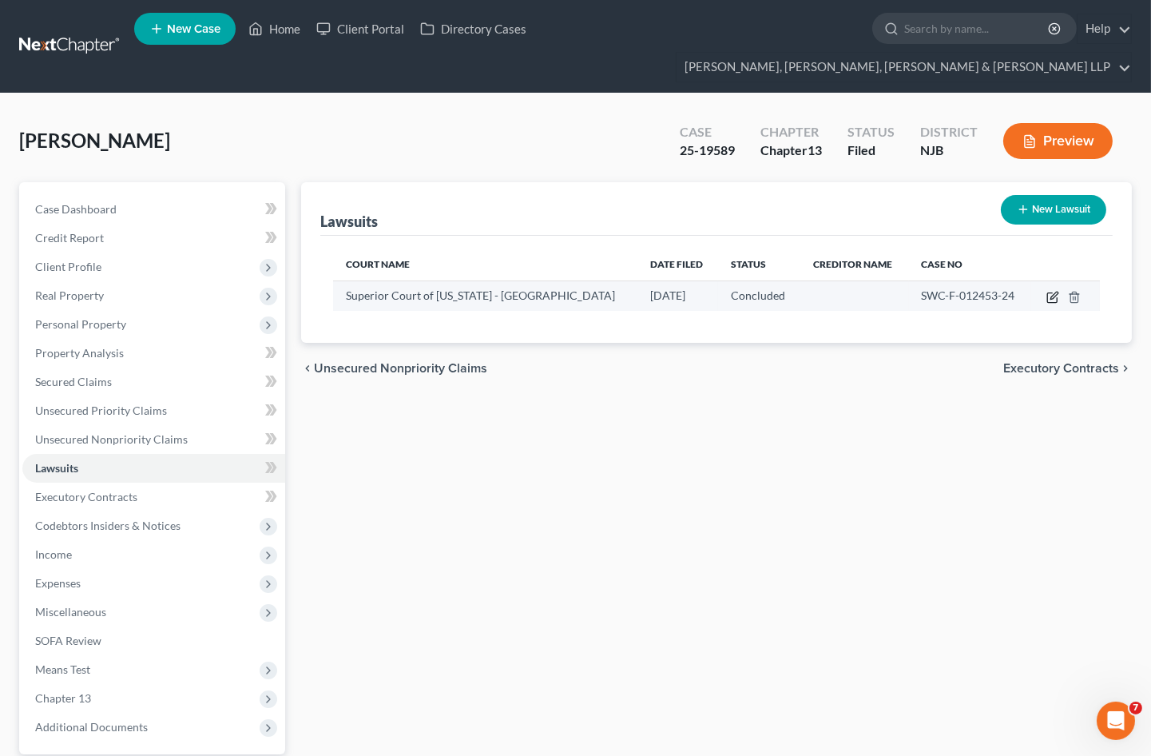
click at [1053, 291] on icon "button" at bounding box center [1052, 297] width 13 height 13
select select "33"
select select "2"
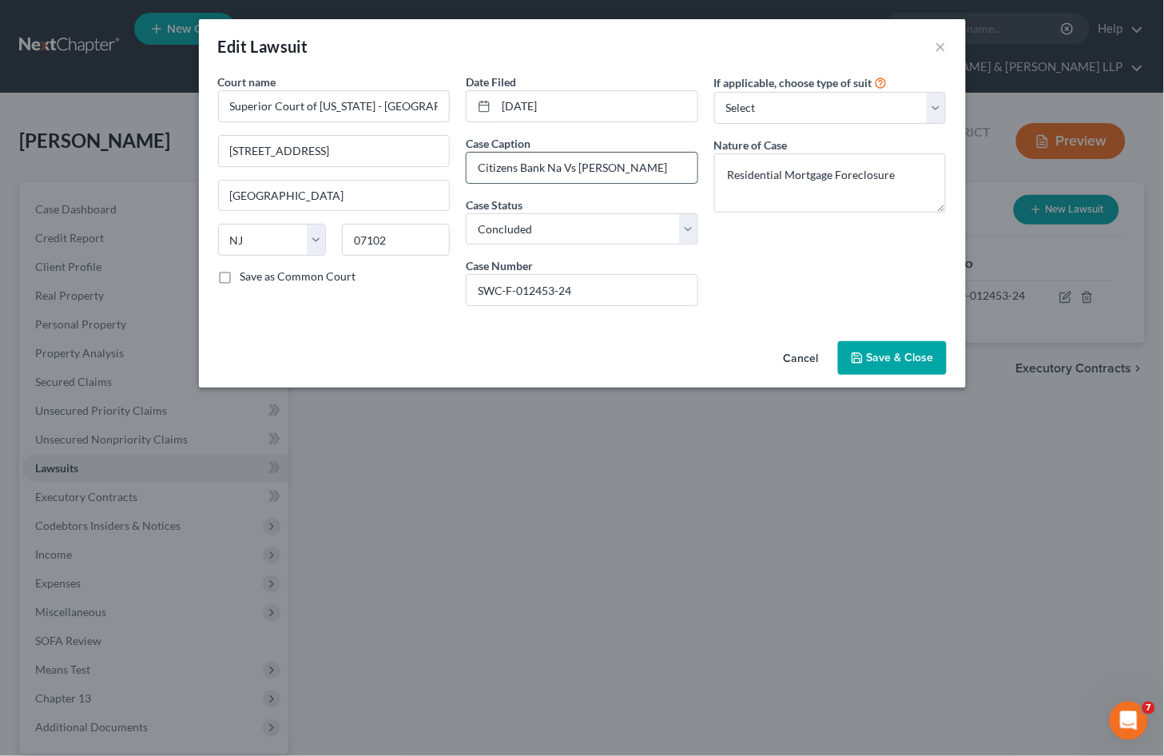
drag, startPoint x: 480, startPoint y: 165, endPoint x: 649, endPoint y: 170, distance: 169.4
click at [649, 170] on input "Citizens Bank Na Vs Tyson Brian" at bounding box center [581, 168] width 231 height 30
click at [346, 344] on div "Cancel Save & Close" at bounding box center [582, 361] width 767 height 53
drag, startPoint x: 580, startPoint y: 282, endPoint x: 479, endPoint y: 282, distance: 100.6
click at [479, 282] on input "SWC-F-012453-24" at bounding box center [581, 290] width 231 height 30
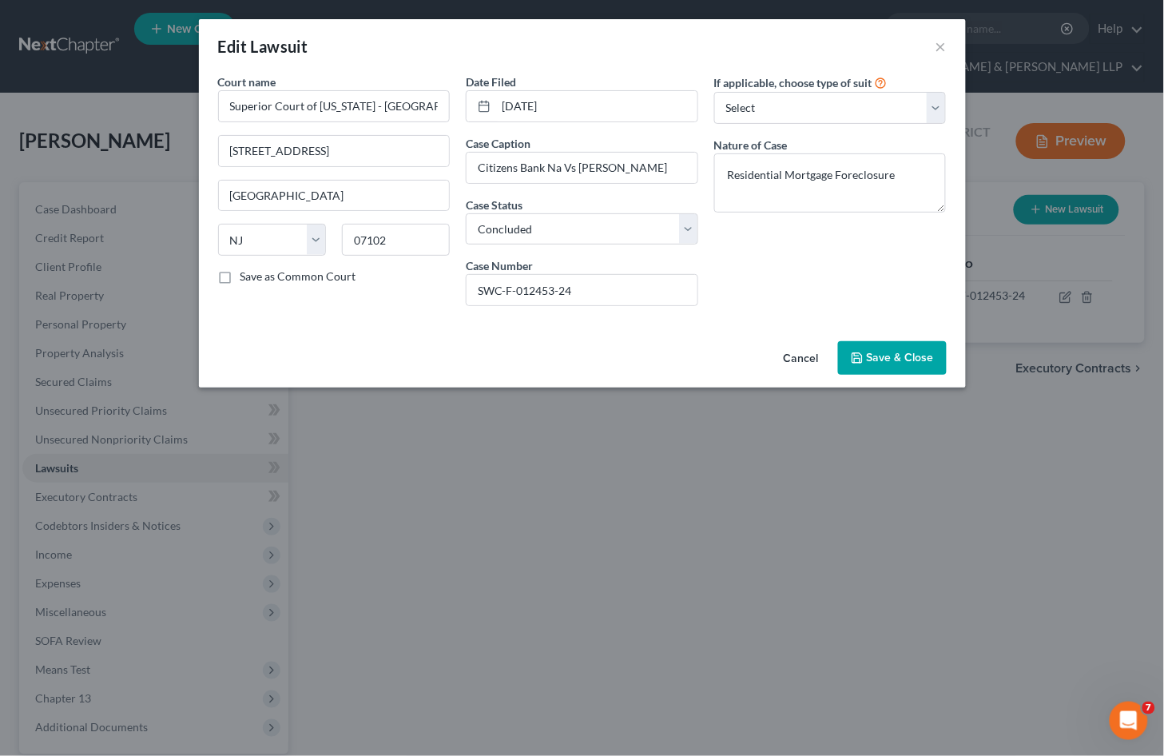
click at [320, 339] on div "Cancel Save & Close" at bounding box center [582, 361] width 767 height 53
click at [799, 350] on button "Cancel" at bounding box center [801, 359] width 61 height 32
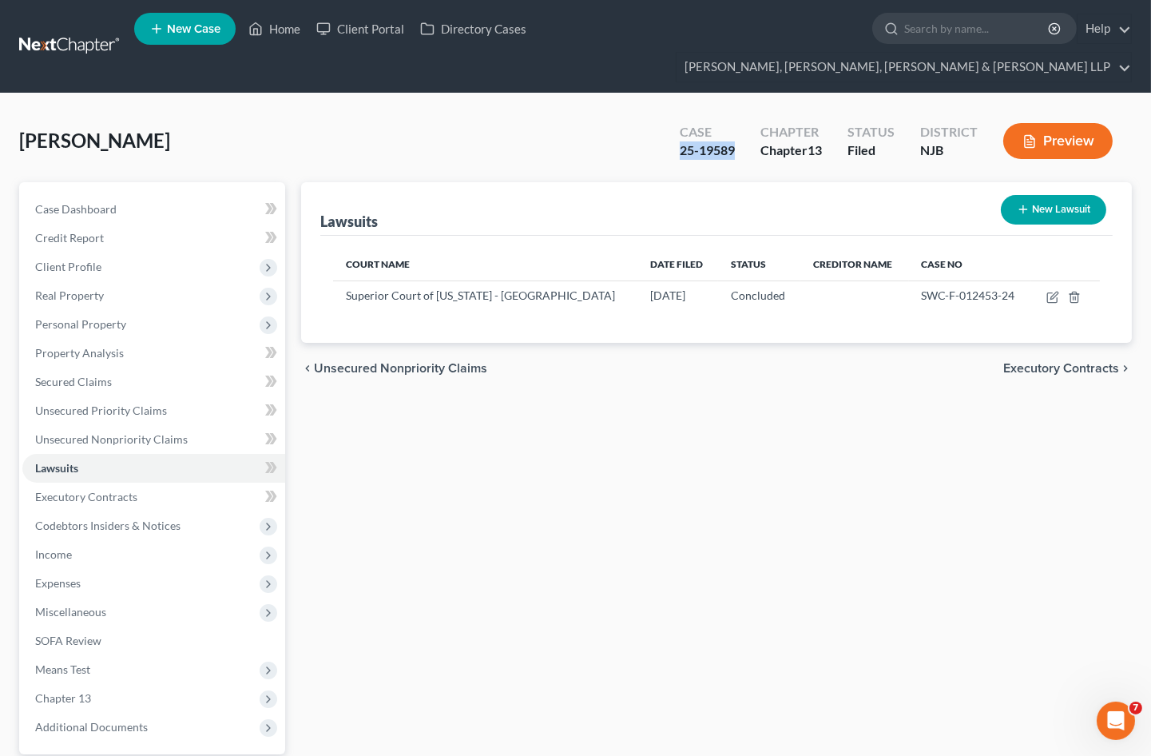
drag, startPoint x: 738, startPoint y: 117, endPoint x: 676, endPoint y: 118, distance: 62.3
click at [676, 119] on div "Case 25-19589" at bounding box center [707, 142] width 81 height 47
copy div "25-19589"
click at [377, 429] on div "Lawsuits New Lawsuit Court Name Date Filed Status Creditor Name Case No Superio…" at bounding box center [716, 514] width 847 height 664
click at [84, 260] on span "Client Profile" at bounding box center [68, 267] width 66 height 14
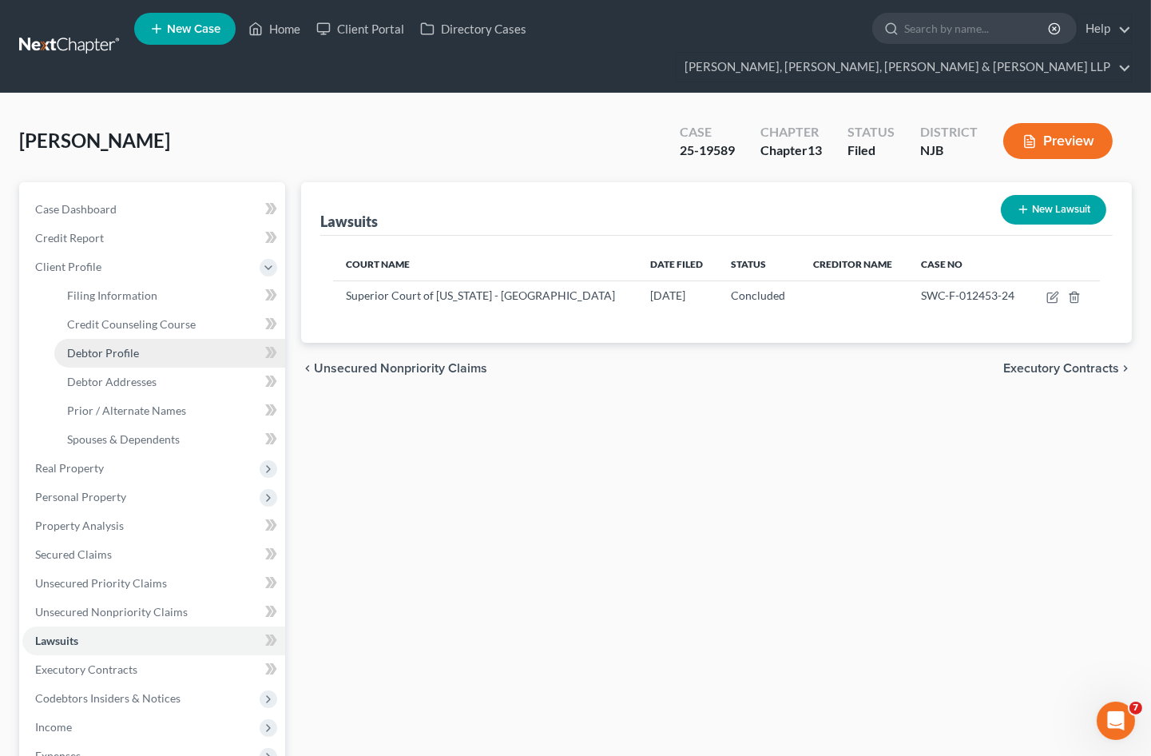
click at [118, 346] on span "Debtor Profile" at bounding box center [103, 353] width 72 height 14
select select "0"
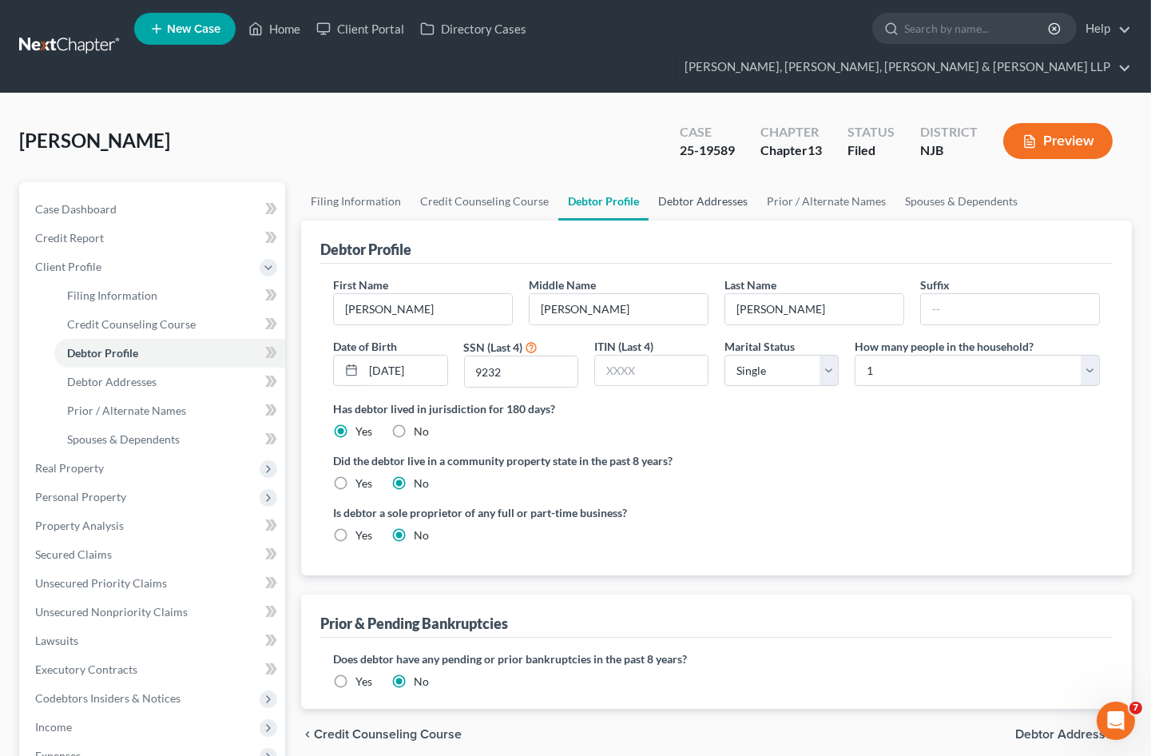
click at [716, 182] on link "Debtor Addresses" at bounding box center [703, 201] width 109 height 38
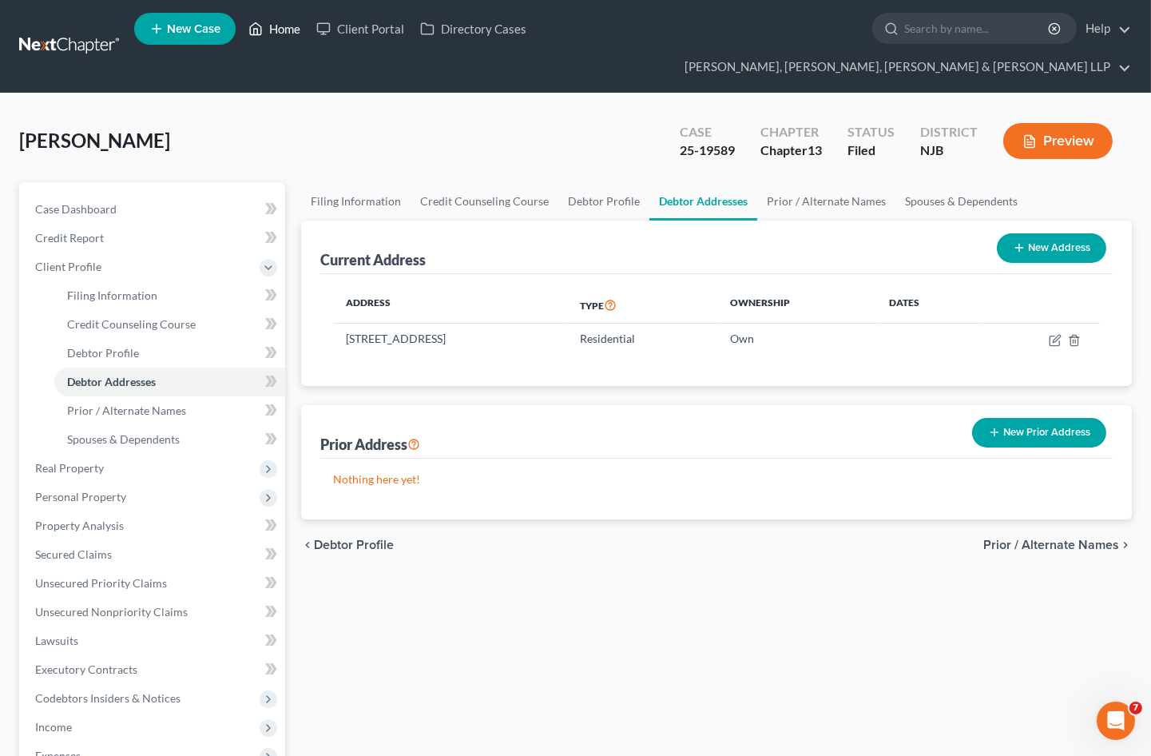
click at [272, 32] on link "Home" at bounding box center [274, 28] width 68 height 29
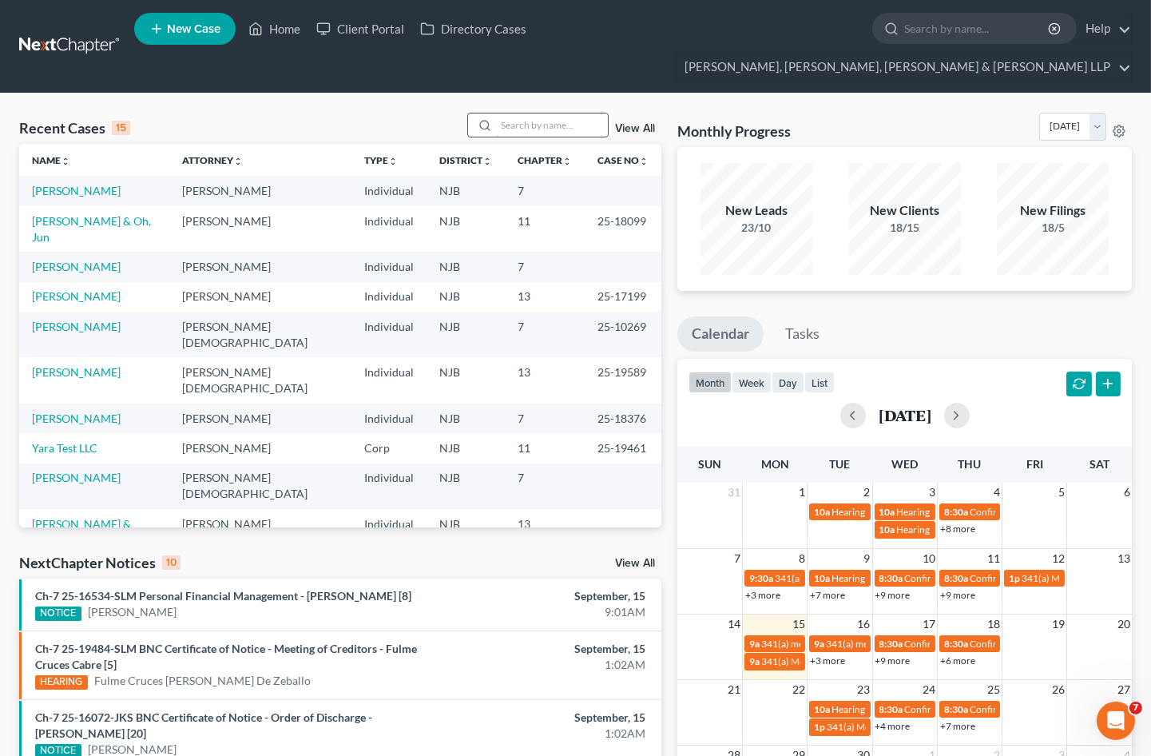
click at [513, 113] on input "search" at bounding box center [552, 124] width 112 height 23
type input "gomez"
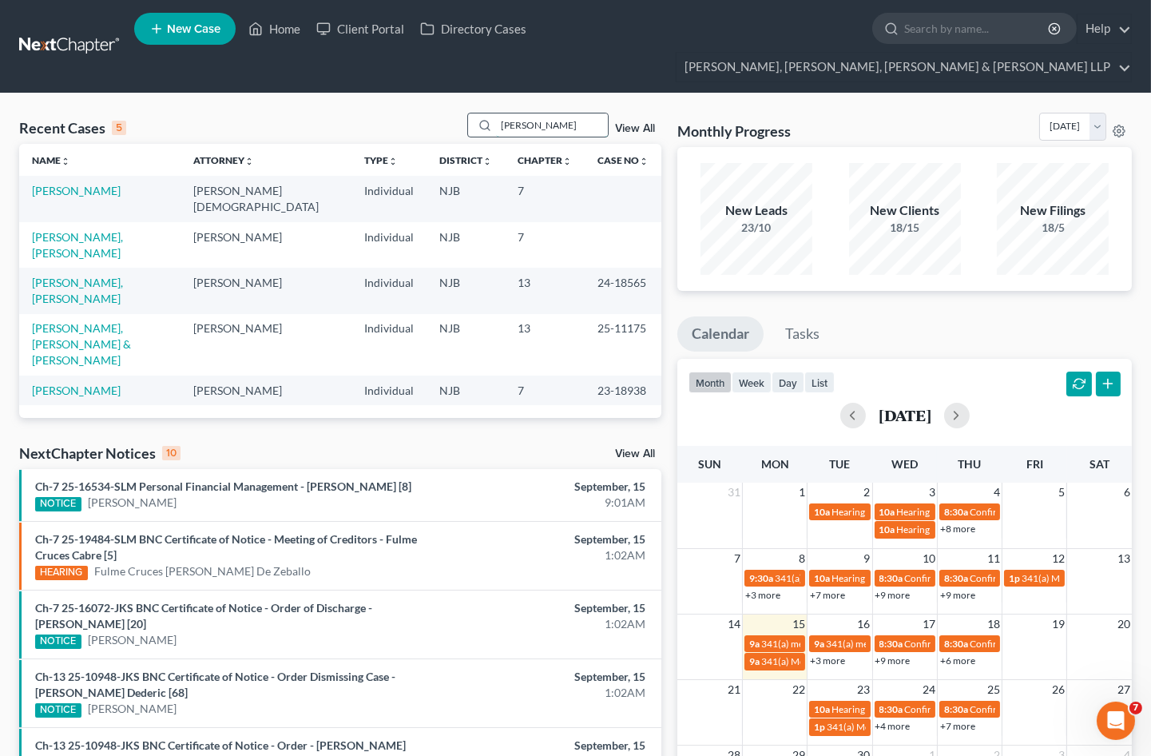
drag, startPoint x: 496, startPoint y: 93, endPoint x: 470, endPoint y: 93, distance: 26.4
click at [470, 113] on div "gomez" at bounding box center [538, 125] width 142 height 25
click at [286, 34] on link "Home" at bounding box center [274, 28] width 68 height 29
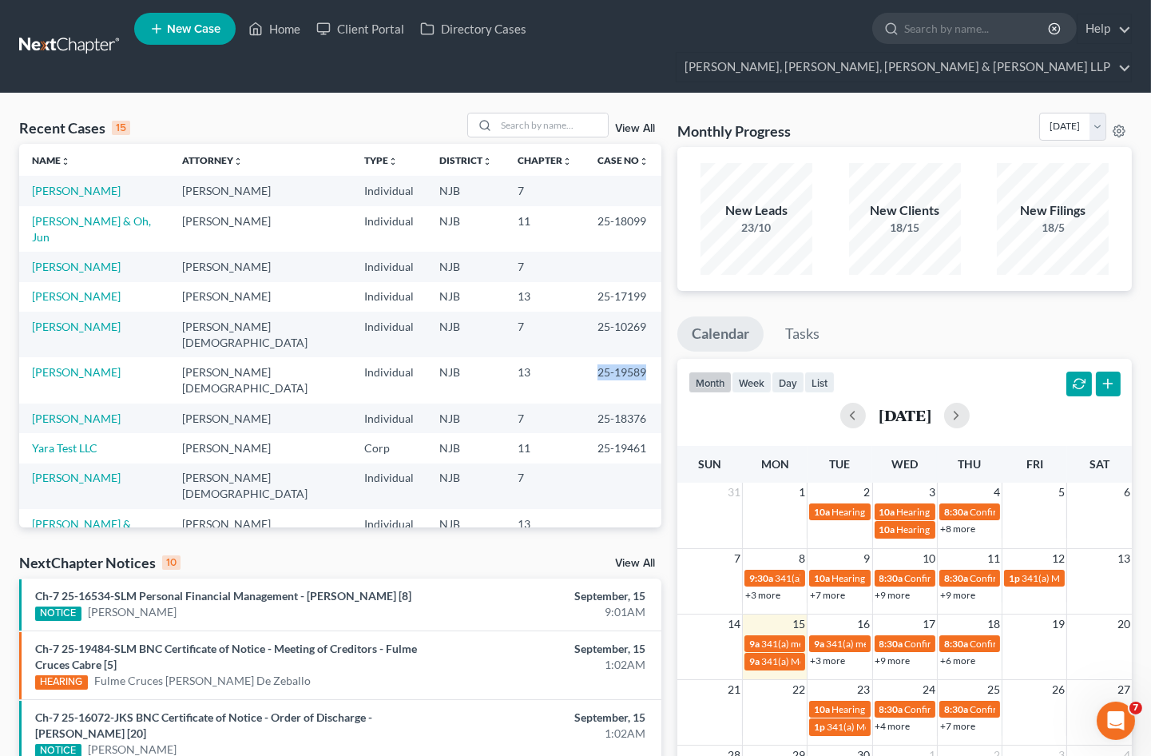
drag, startPoint x: 571, startPoint y: 312, endPoint x: 623, endPoint y: 313, distance: 51.9
click at [623, 357] on td "25-19589" at bounding box center [623, 380] width 77 height 46
copy td "25-19589"
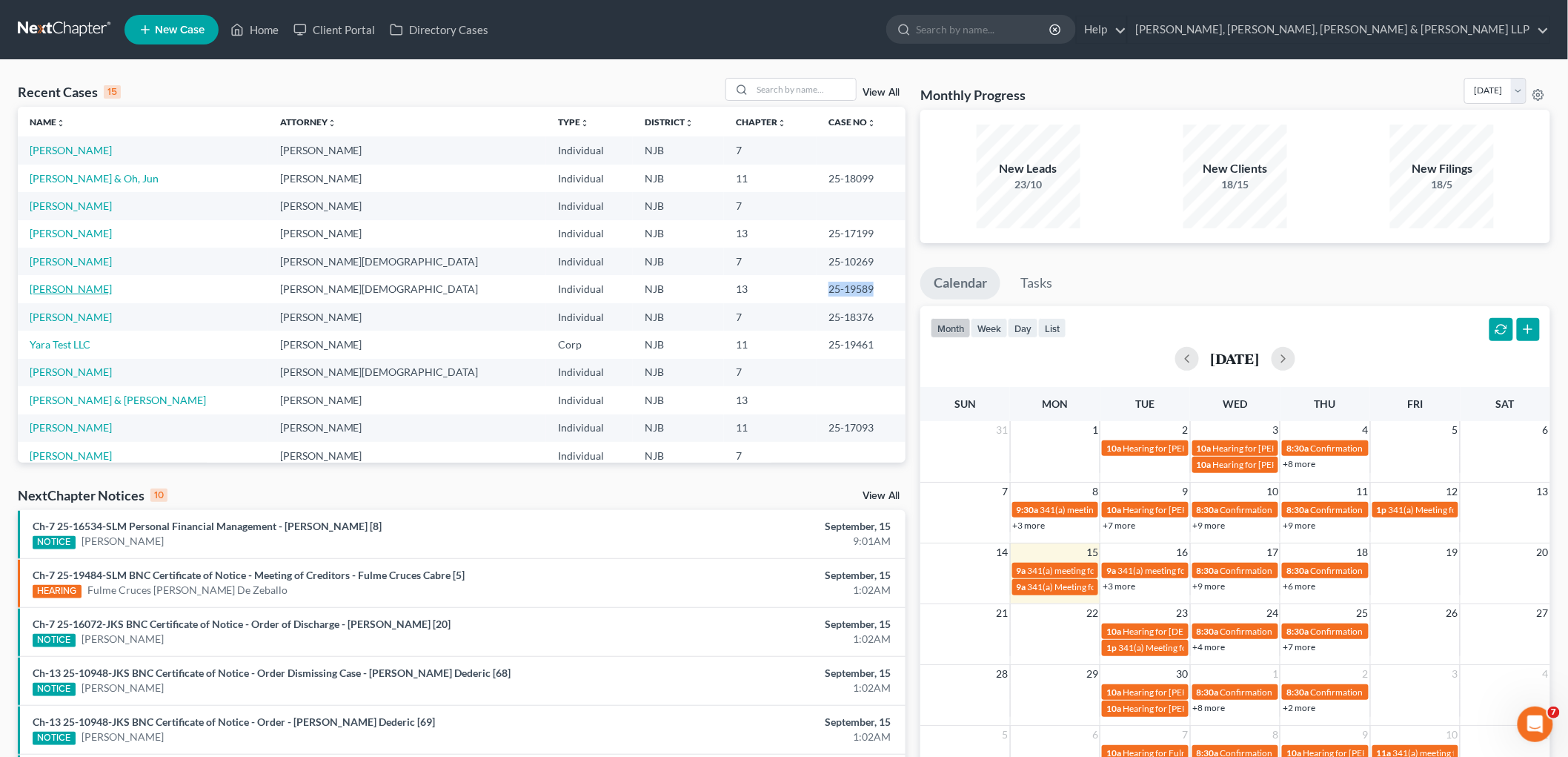
click at [71, 290] on link "Tyson, Brian" at bounding box center [71, 289] width 83 height 13
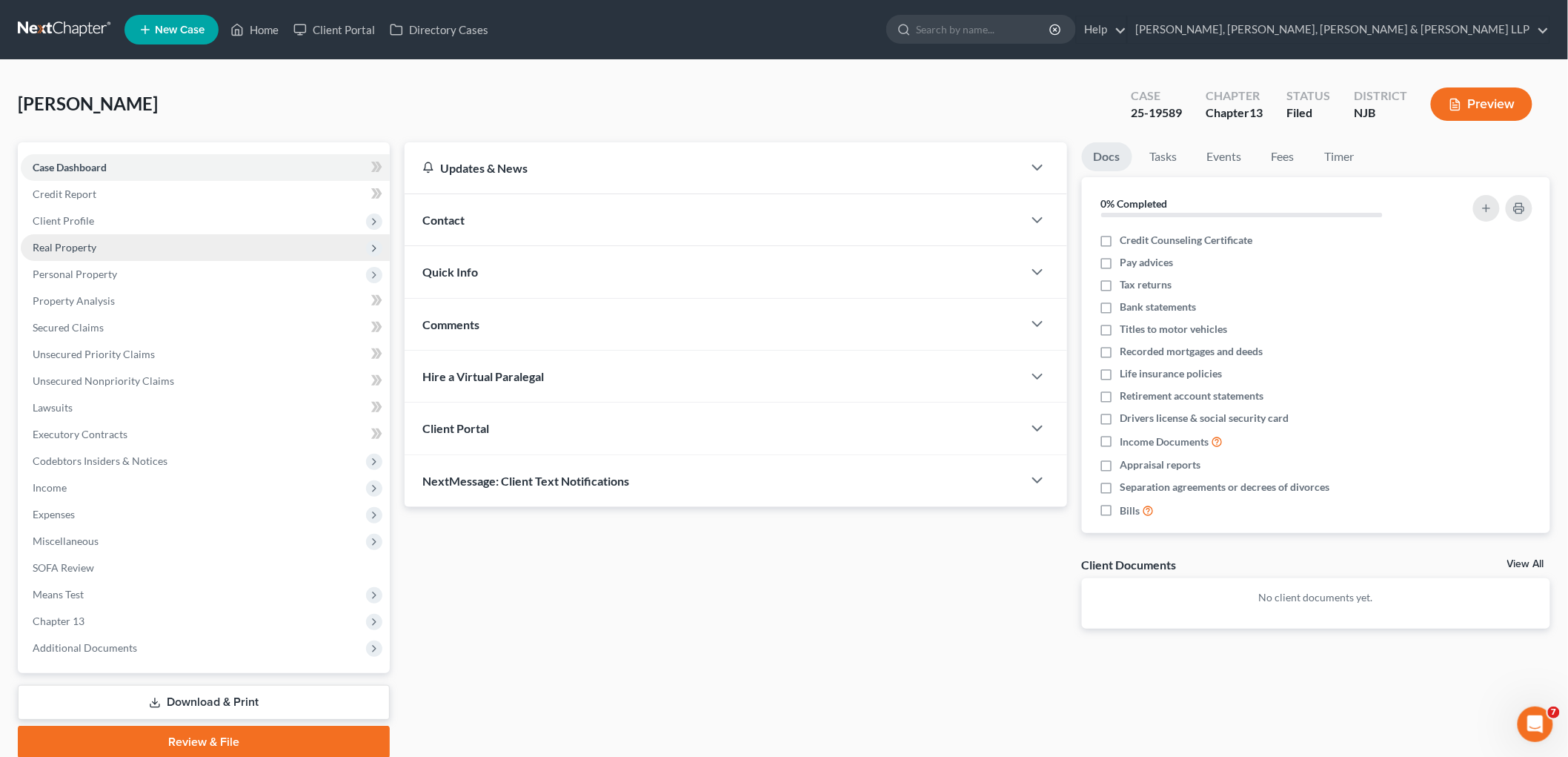
click at [71, 237] on span "Real Property" at bounding box center [205, 247] width 369 height 27
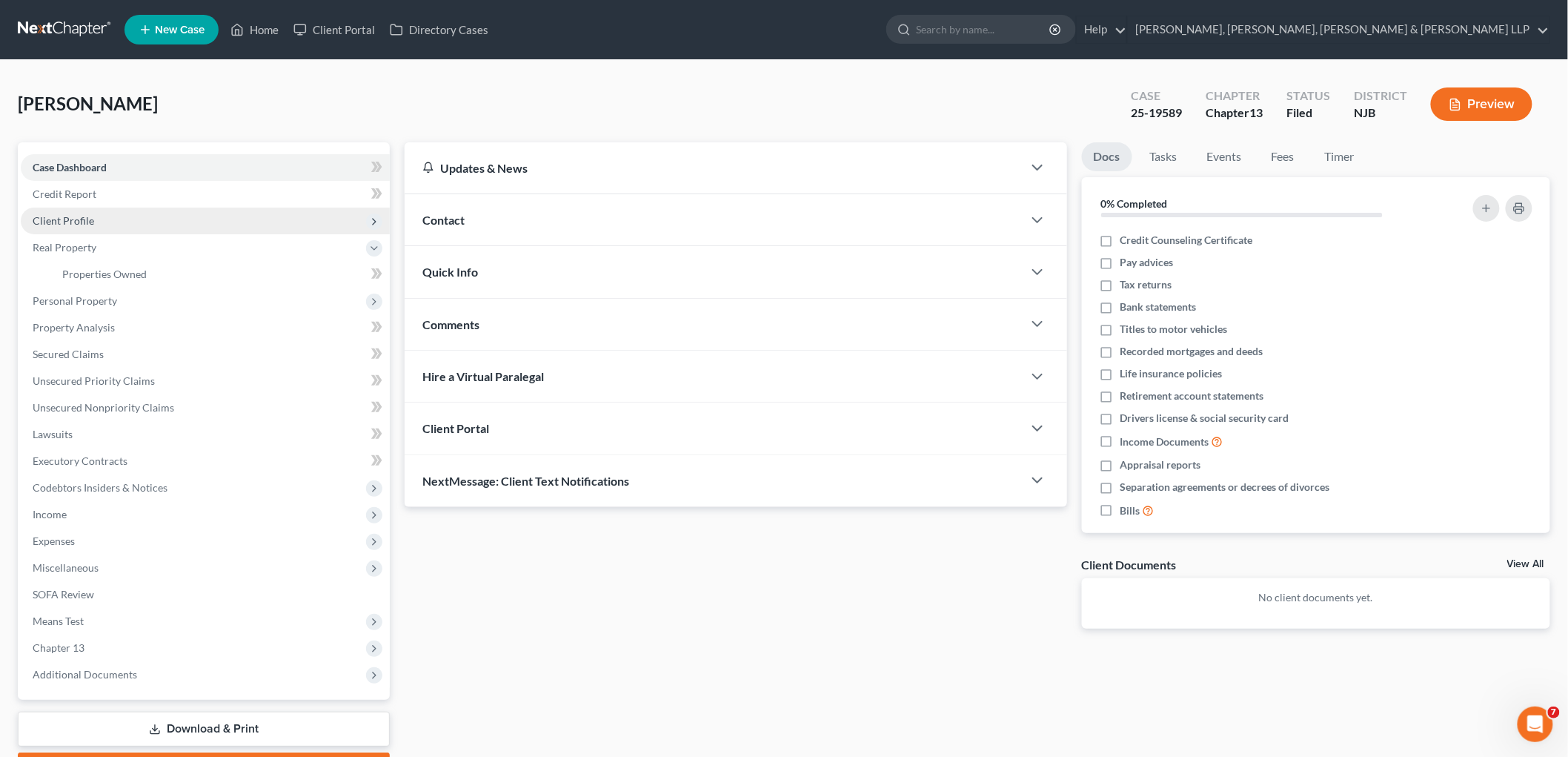
click at [82, 219] on span "Client Profile" at bounding box center [63, 221] width 61 height 13
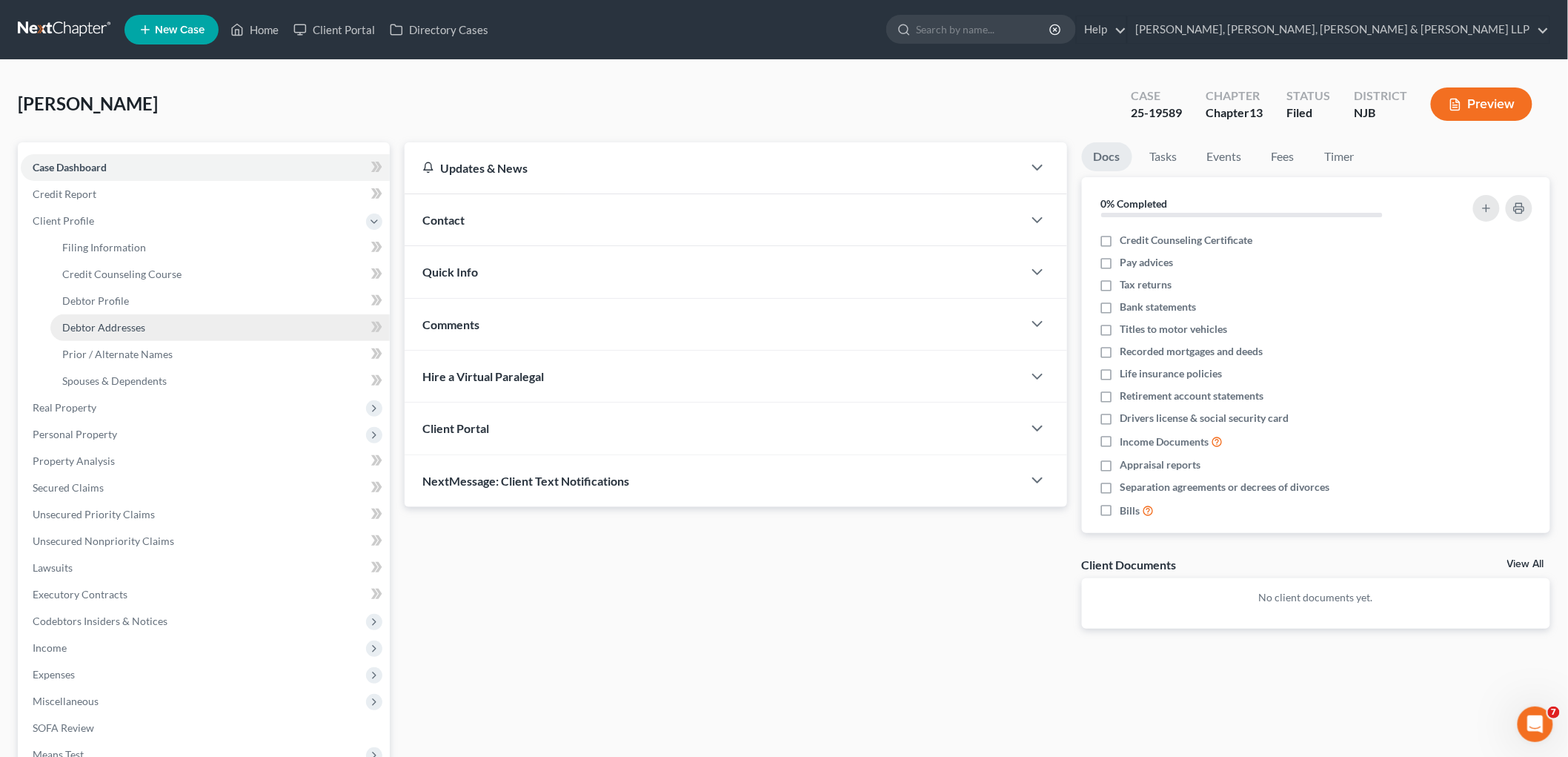
click at [107, 325] on span "Debtor Addresses" at bounding box center [103, 327] width 83 height 13
